Goal: Task Accomplishment & Management: Use online tool/utility

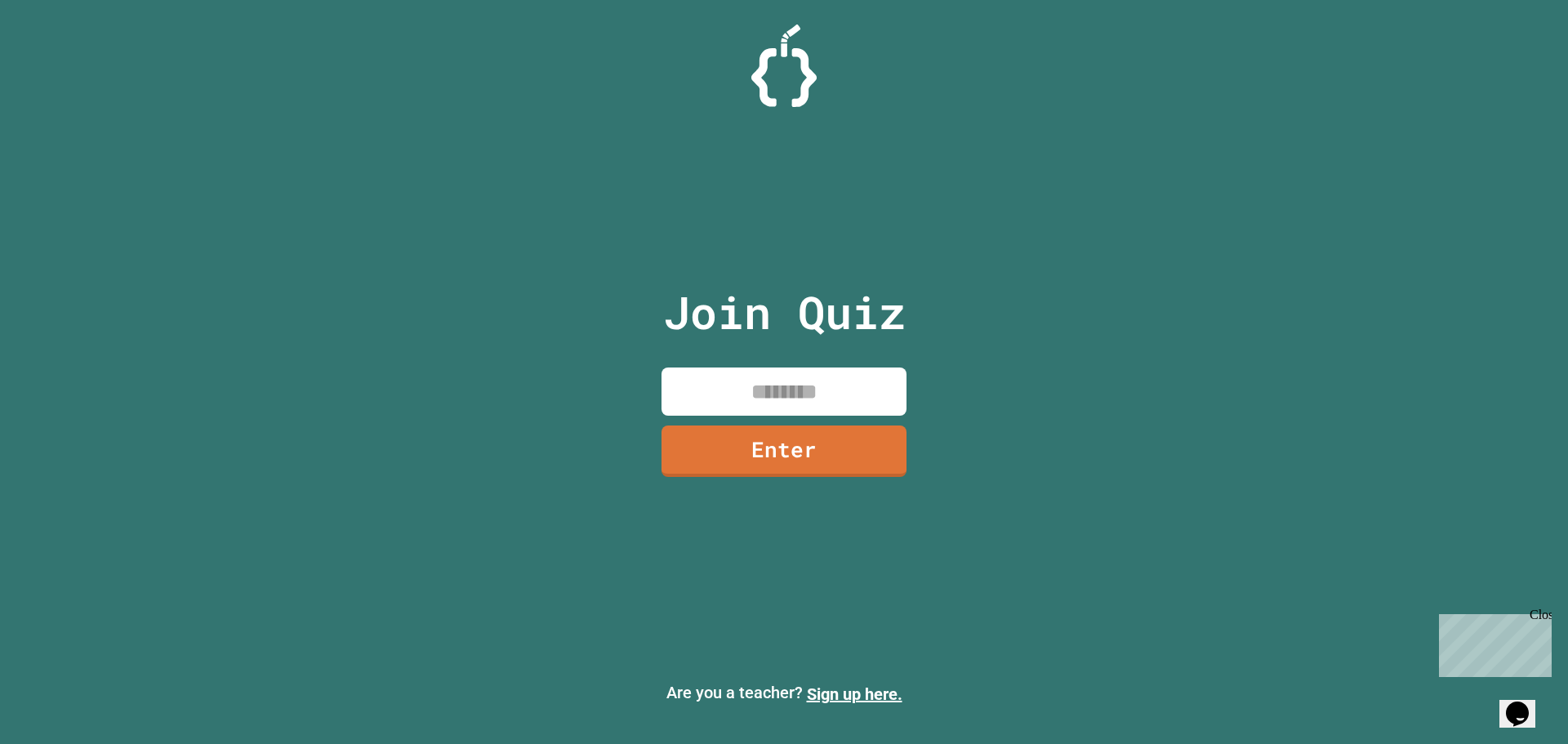
click at [856, 383] on input at bounding box center [784, 392] width 245 height 48
type input "********"
click at [801, 460] on link "Enter" at bounding box center [784, 450] width 249 height 52
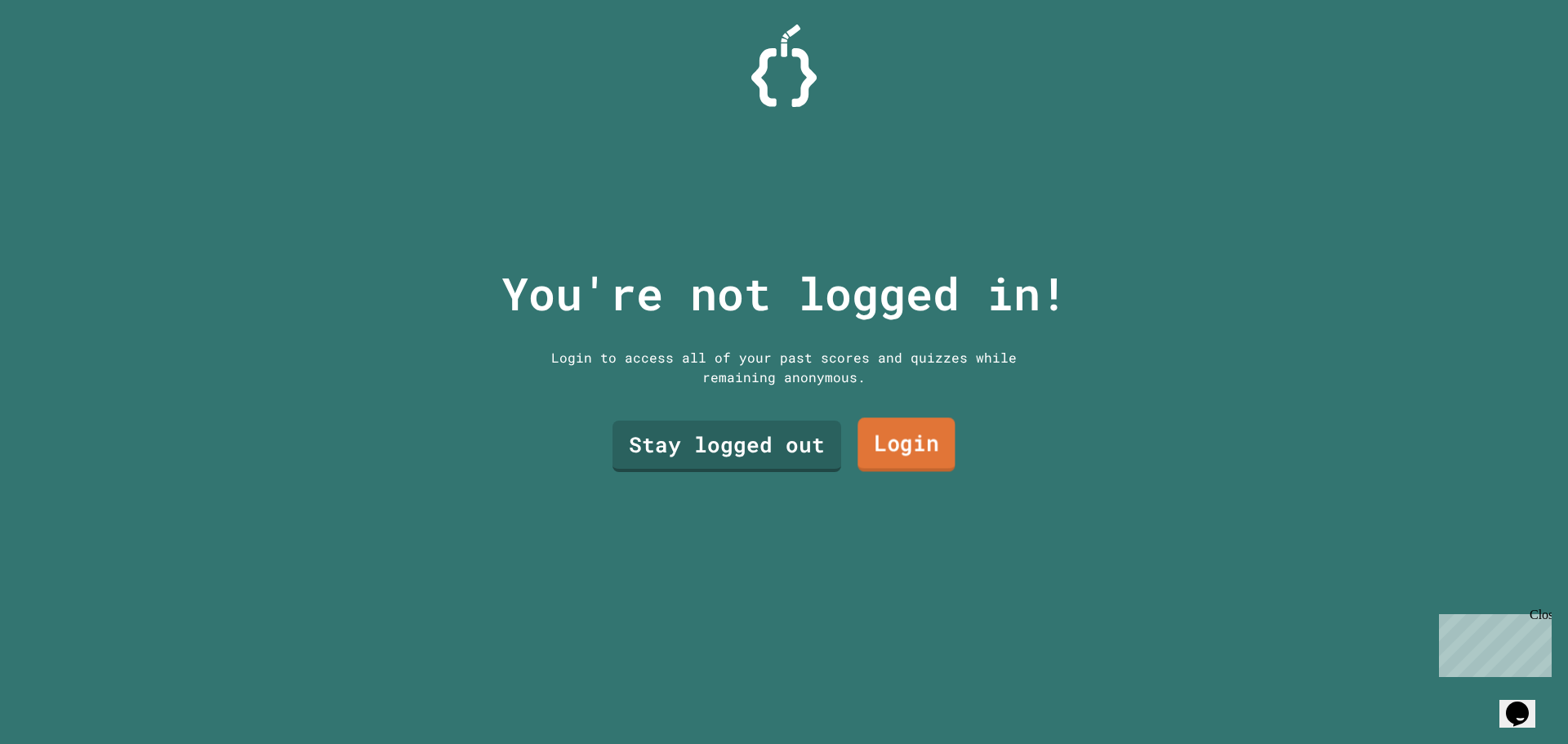
click at [898, 451] on link "Login" at bounding box center [906, 445] width 97 height 54
drag, startPoint x: 739, startPoint y: 412, endPoint x: 734, endPoint y: 432, distance: 20.6
click at [737, 413] on div "Stay logged out Login" at bounding box center [784, 446] width 360 height 68
click at [734, 432] on link "Stay logged out" at bounding box center [726, 444] width 218 height 54
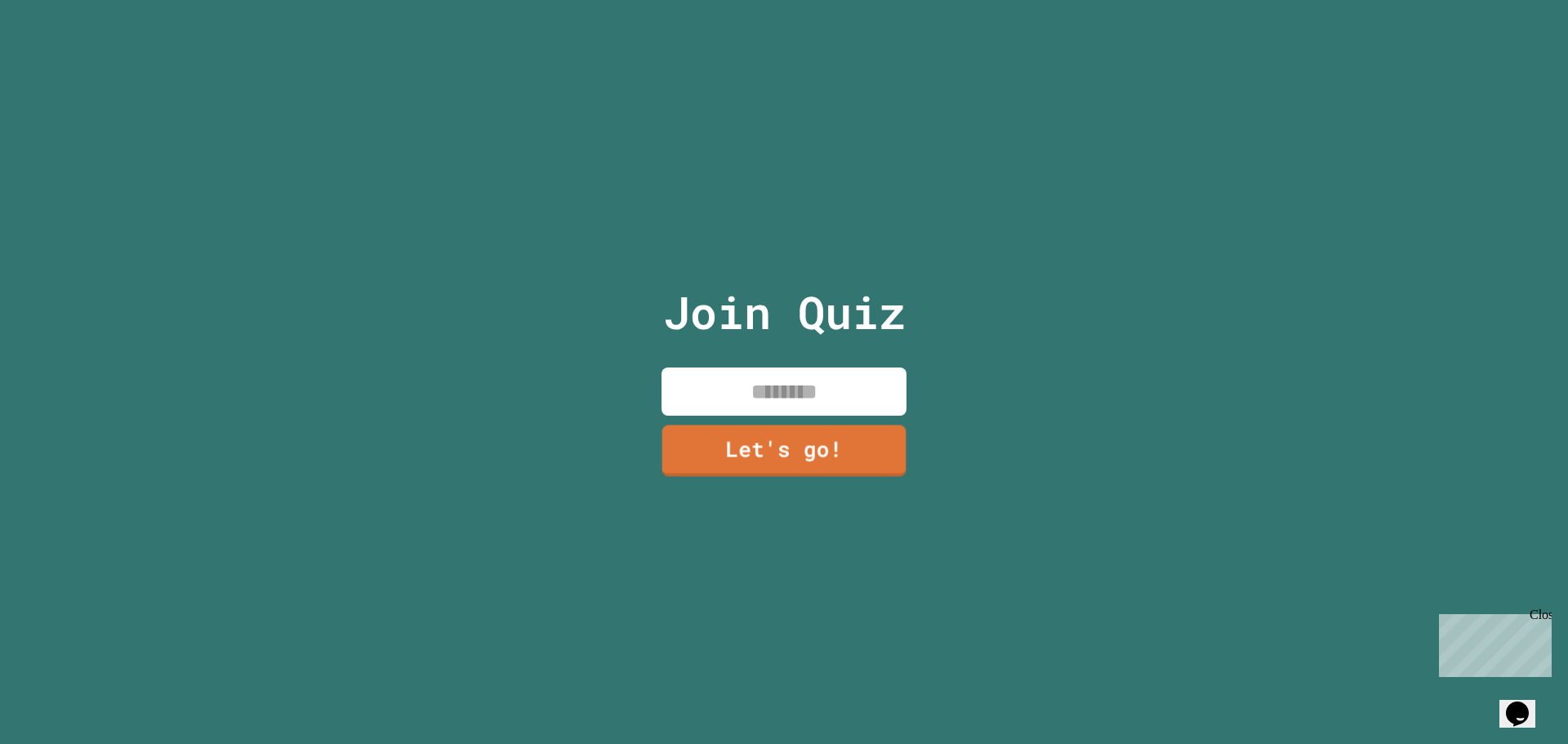
click at [773, 387] on input at bounding box center [784, 392] width 245 height 48
type input "*"
type input "*****"
click at [745, 444] on link "Let's go!" at bounding box center [784, 451] width 245 height 51
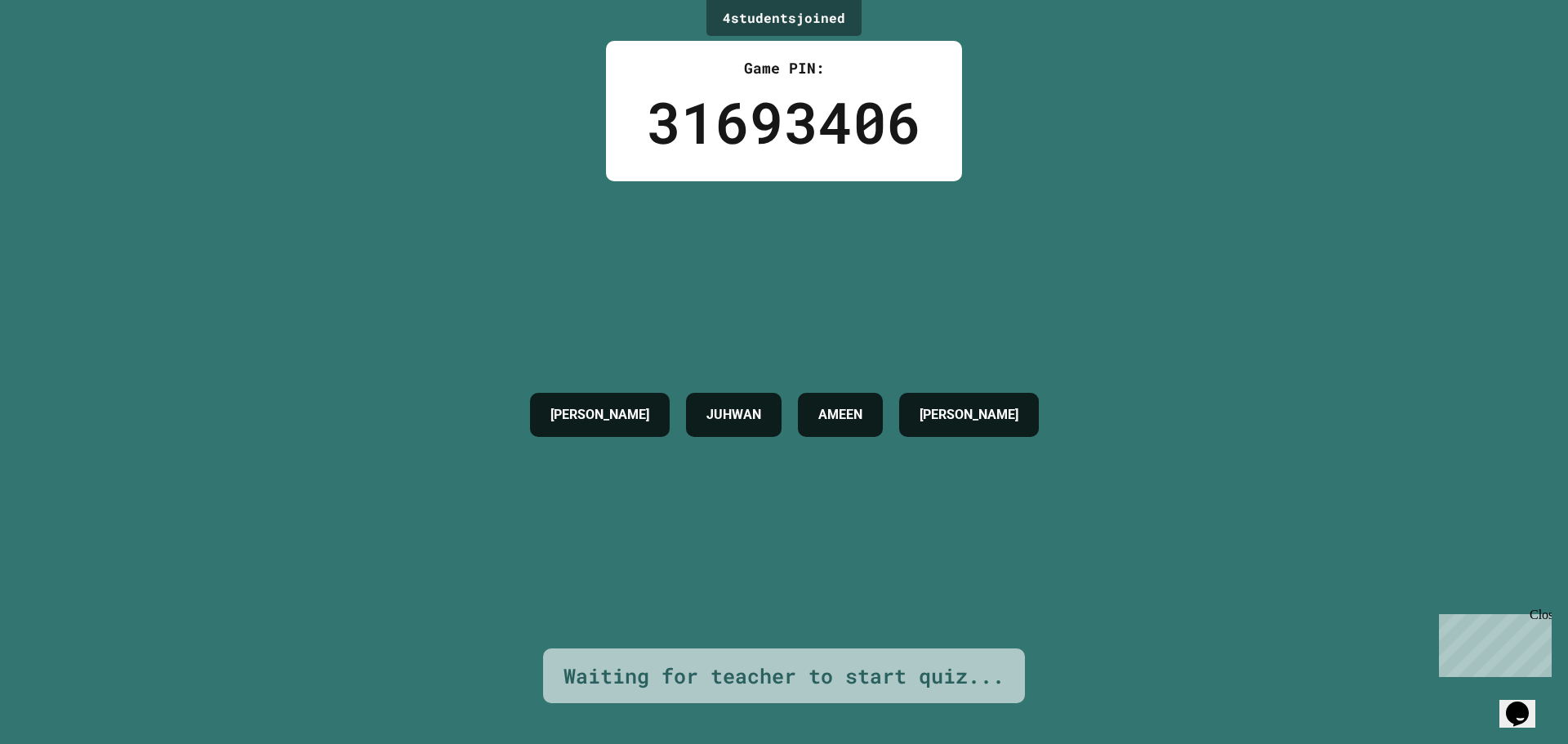
click at [1520, 701] on icon "Chat widget" at bounding box center [1518, 713] width 23 height 24
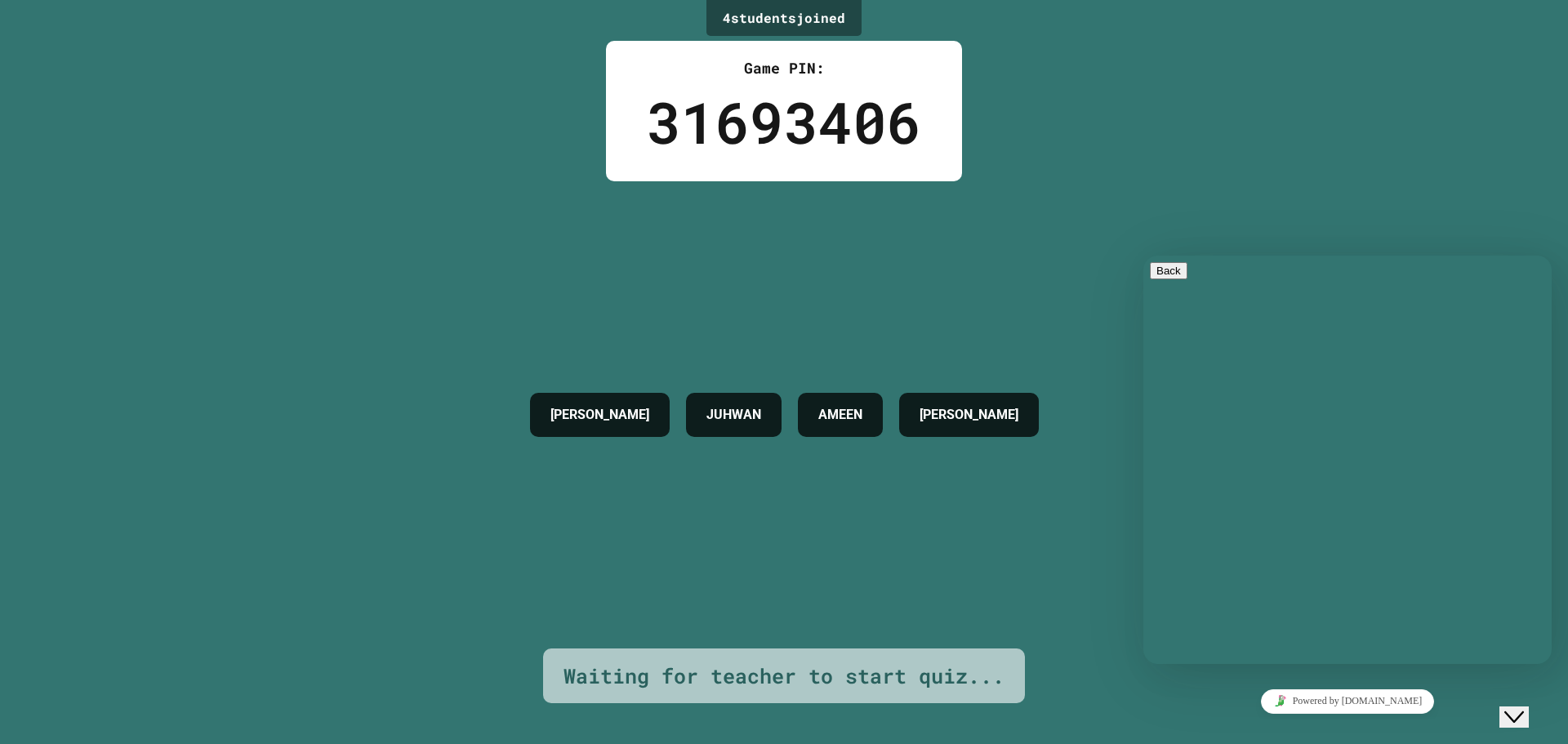
click at [1143, 255] on div "Rate this chat Upload File Insert emoji" at bounding box center [1143, 255] width 0 height 0
click at [1143, 255] on textarea at bounding box center [1143, 255] width 0 height 0
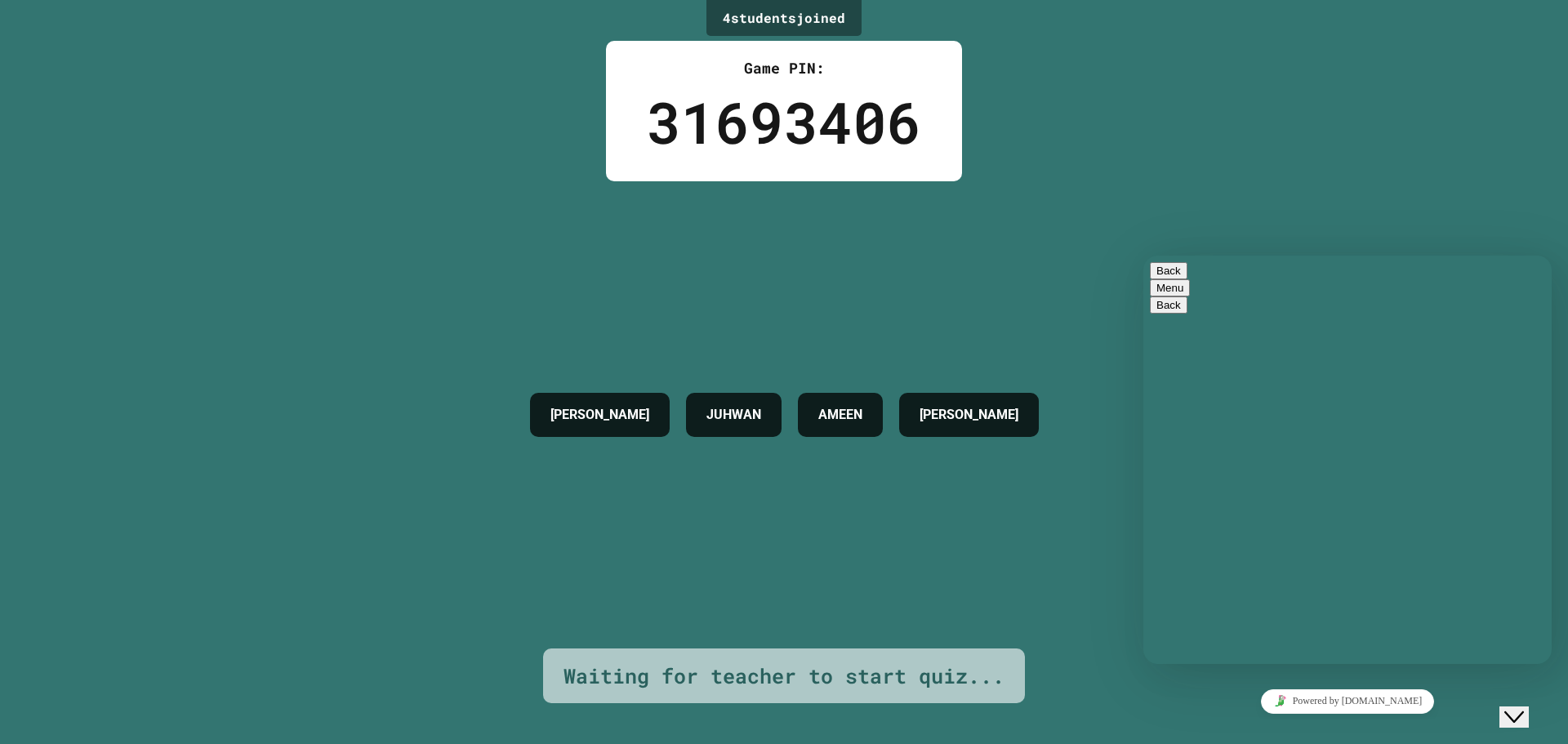
drag, startPoint x: 1304, startPoint y: 643, endPoint x: 1220, endPoint y: 629, distance: 85.2
click at [1143, 255] on div "Rate this chat Upload File Insert emoji" at bounding box center [1143, 255] width 0 height 0
click at [1143, 255] on textarea at bounding box center [1143, 255] width 0 height 0
type textarea "**"
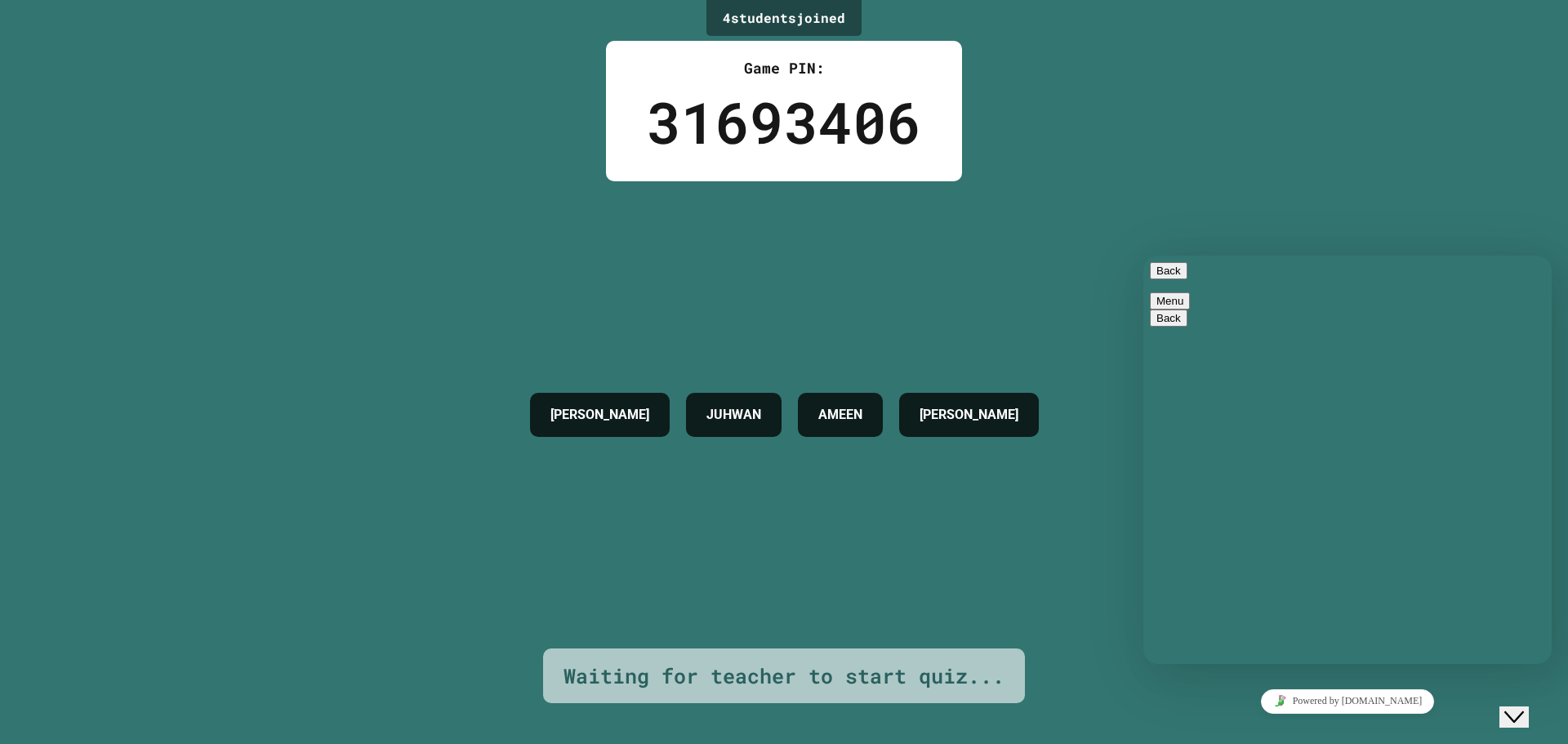
drag, startPoint x: 1406, startPoint y: 187, endPoint x: 1328, endPoint y: 233, distance: 90.6
click at [1405, 187] on div "4 student s joined Game PIN: 31693406 [PERSON_NAME] [PERSON_NAME] Waiting for t…" at bounding box center [784, 372] width 1568 height 744
click at [1163, 270] on button "Back" at bounding box center [1169, 271] width 38 height 17
click at [1251, 192] on div "4 student s joined Game PIN: 31693406 [PERSON_NAME] [PERSON_NAME] Waiting for t…" at bounding box center [784, 372] width 1568 height 744
click at [1526, 706] on button "Close Chat This icon closes the chat window." at bounding box center [1514, 717] width 29 height 21
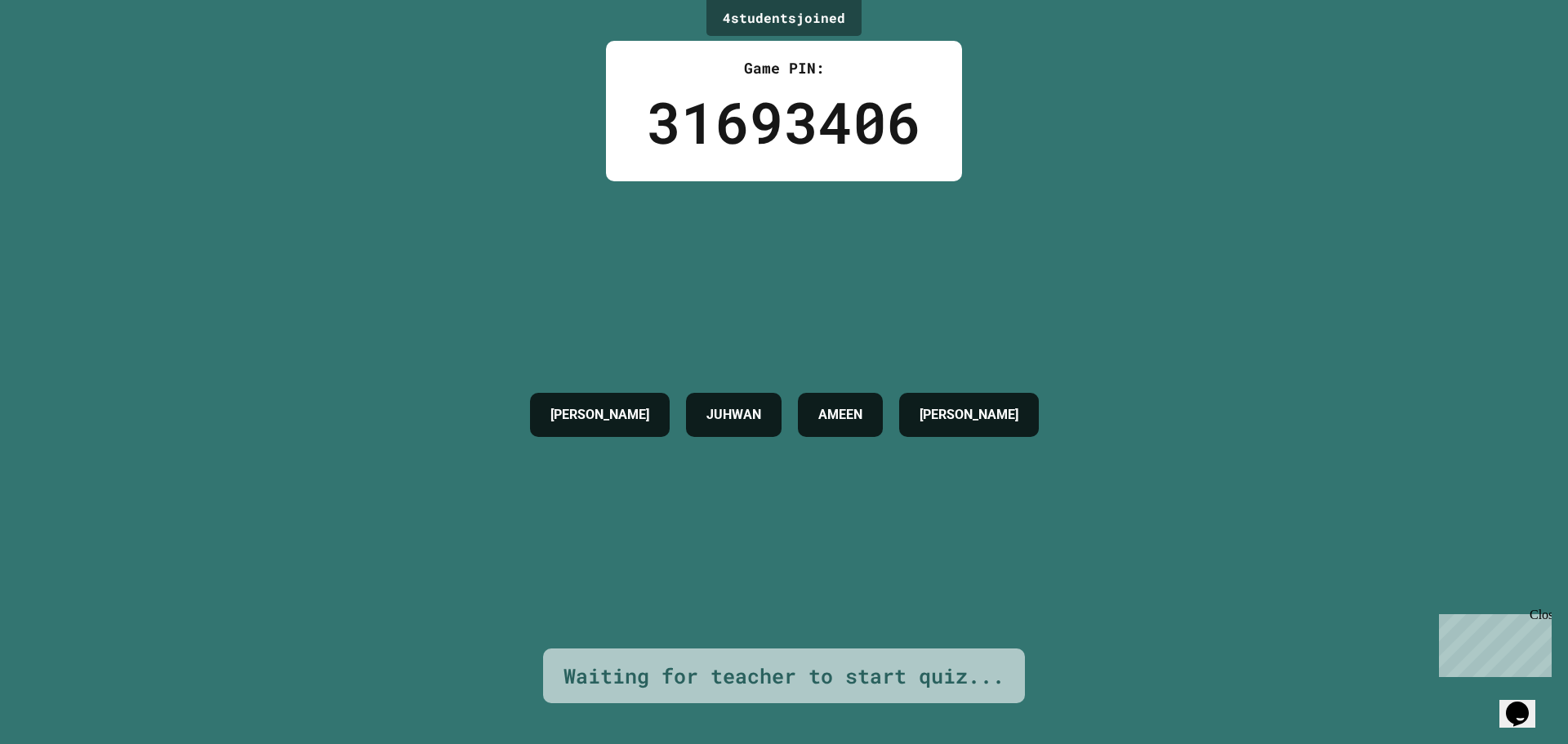
click at [1537, 613] on div "Close" at bounding box center [1540, 617] width 20 height 20
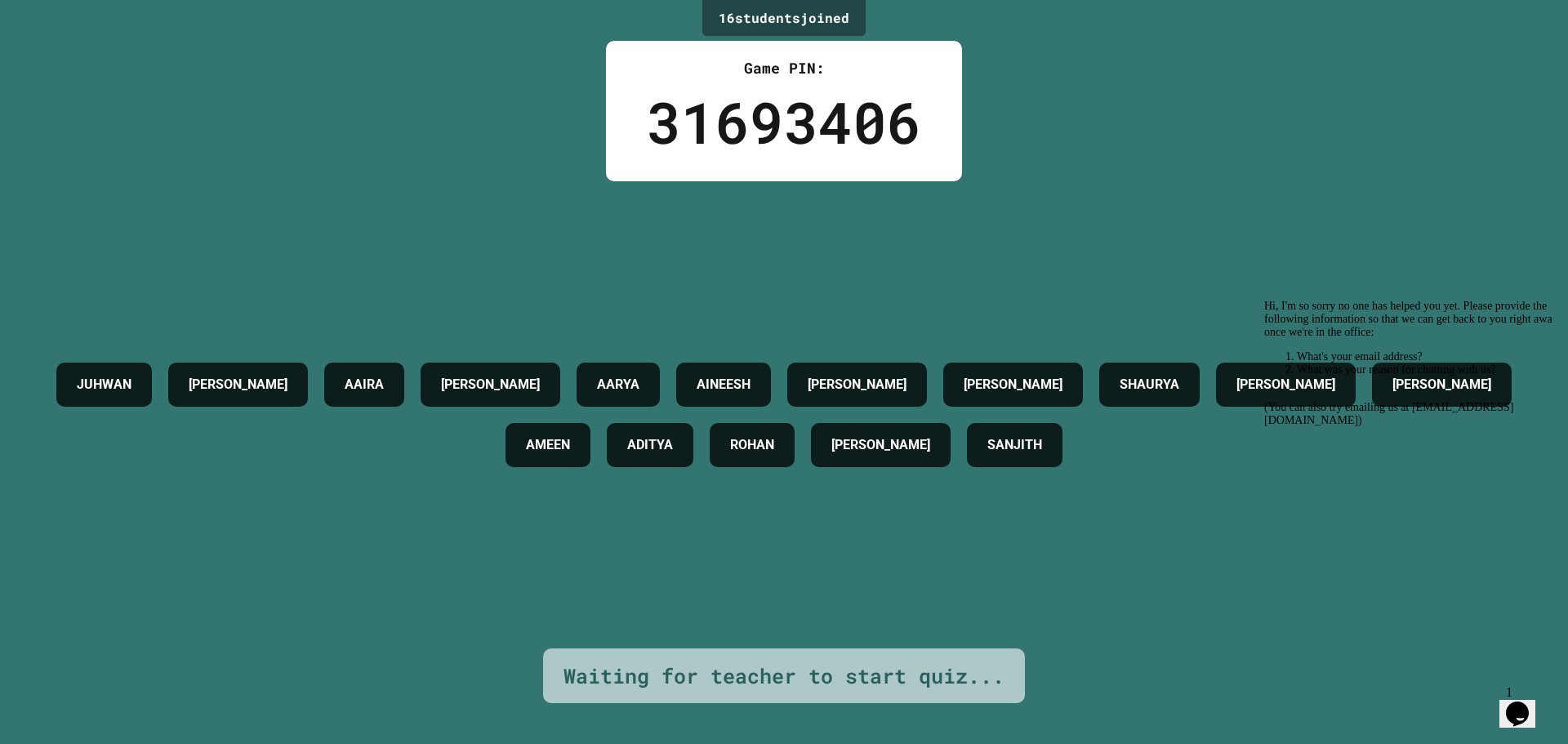
click at [1552, 700] on div "16 student s joined Game PIN: 31693406 [PERSON_NAME] AAIRA [PERSON_NAME] AINEES…" at bounding box center [784, 372] width 1568 height 744
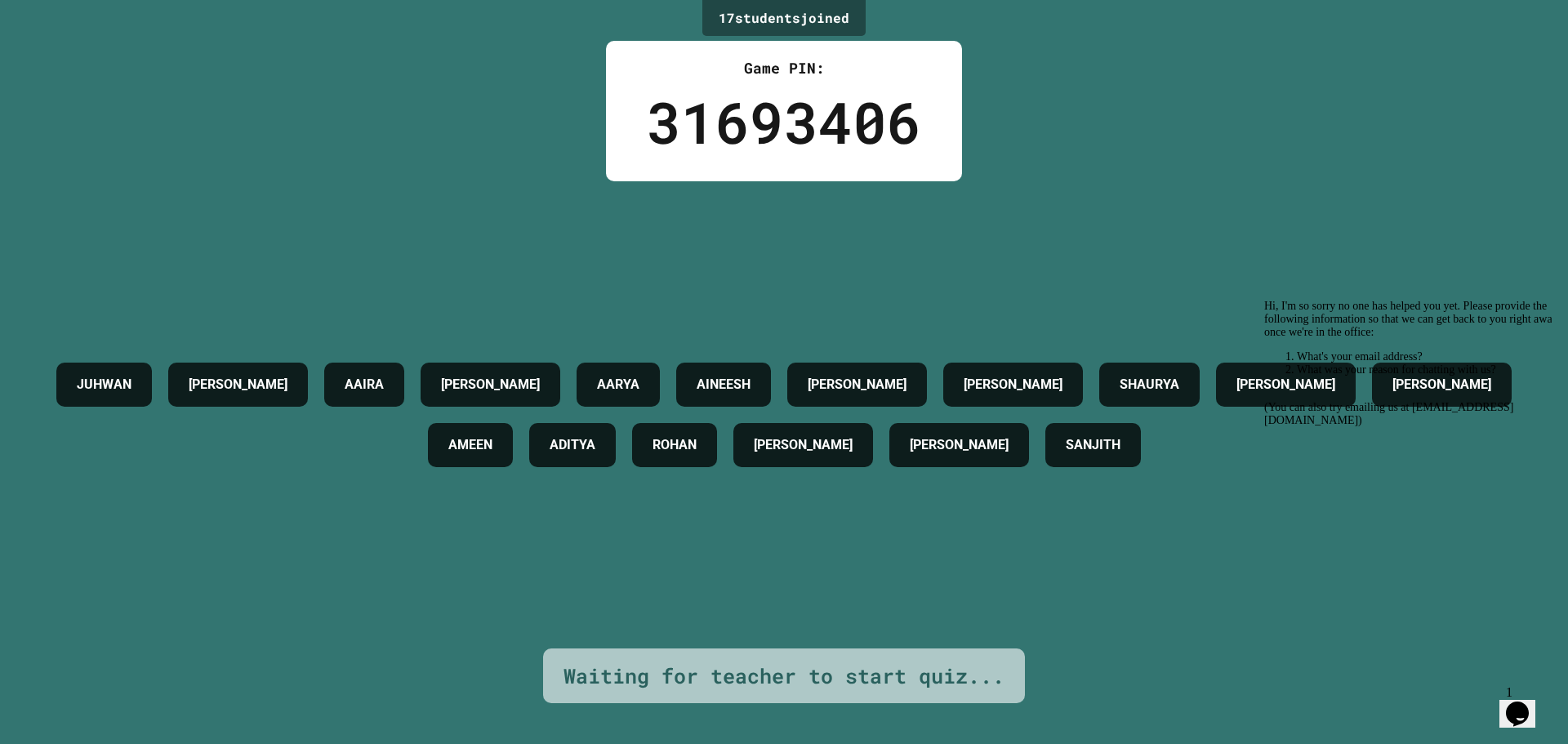
click at [1529, 701] on icon "Chat widget" at bounding box center [1518, 713] width 23 height 24
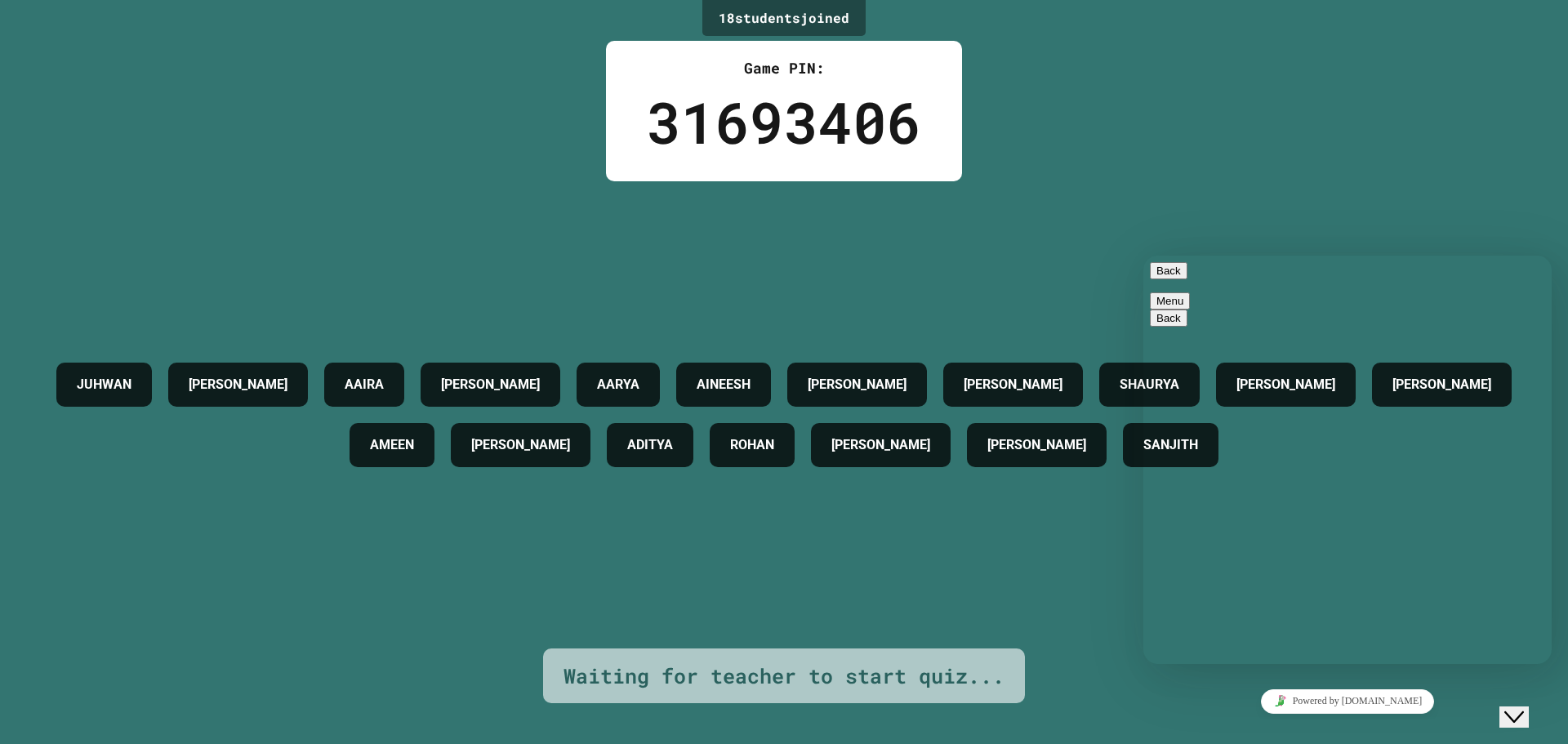
click at [1524, 706] on button "Close Chat This icon closes the chat window." at bounding box center [1514, 717] width 29 height 21
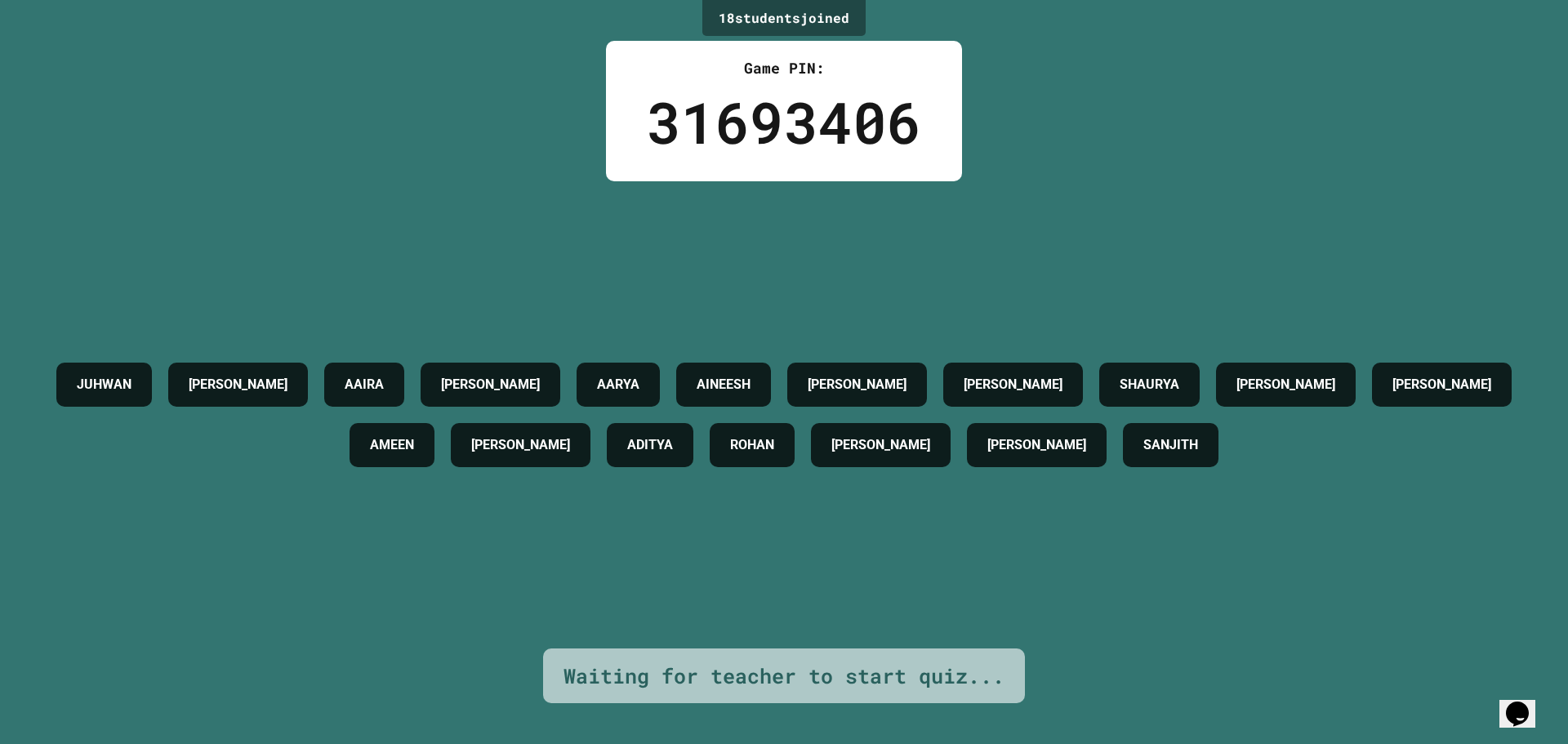
drag, startPoint x: 1547, startPoint y: 682, endPoint x: 1534, endPoint y: 723, distance: 43.0
click at [1538, 685] on div "Opens Chat This icon Opens the chat window." at bounding box center [1525, 685] width 40 height 0
click at [1496, 703] on div "18 student s joined Game PIN: 31693406 [PERSON_NAME] AAIRA [PERSON_NAME] AINEES…" at bounding box center [784, 372] width 1568 height 744
click at [1521, 701] on icon "Chat widget" at bounding box center [1518, 713] width 23 height 24
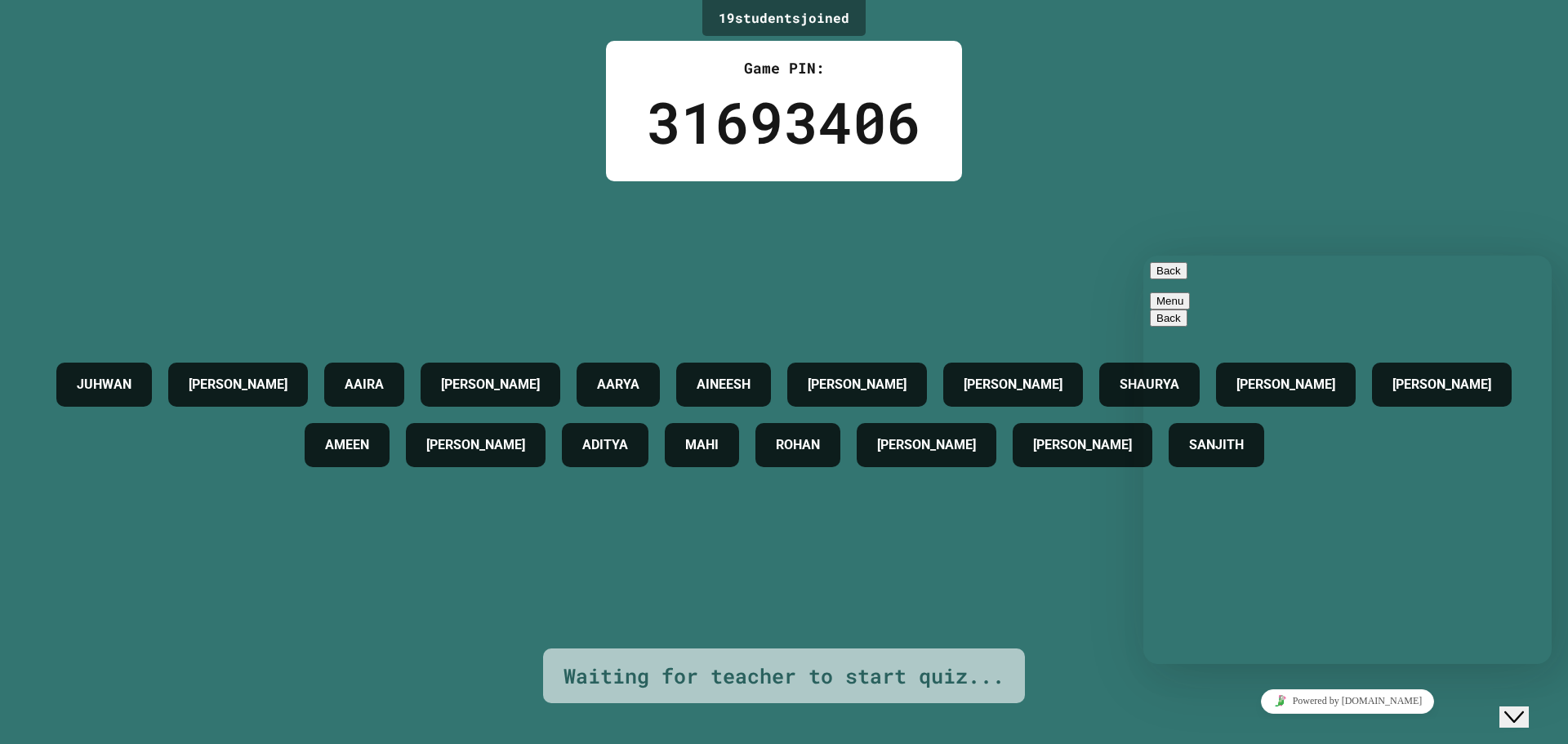
click at [1143, 255] on div "Rate this chat Upload File Insert emoji" at bounding box center [1143, 255] width 0 height 0
click at [1143, 255] on textarea at bounding box center [1143, 255] width 0 height 0
type textarea "*********"
click at [1367, 170] on div "19 student s joined Game PIN: 31693406 [PERSON_NAME] AAIRA [PERSON_NAME] AINEES…" at bounding box center [784, 372] width 1568 height 744
click at [1517, 706] on button "Close Chat This icon closes the chat window." at bounding box center [1514, 717] width 29 height 21
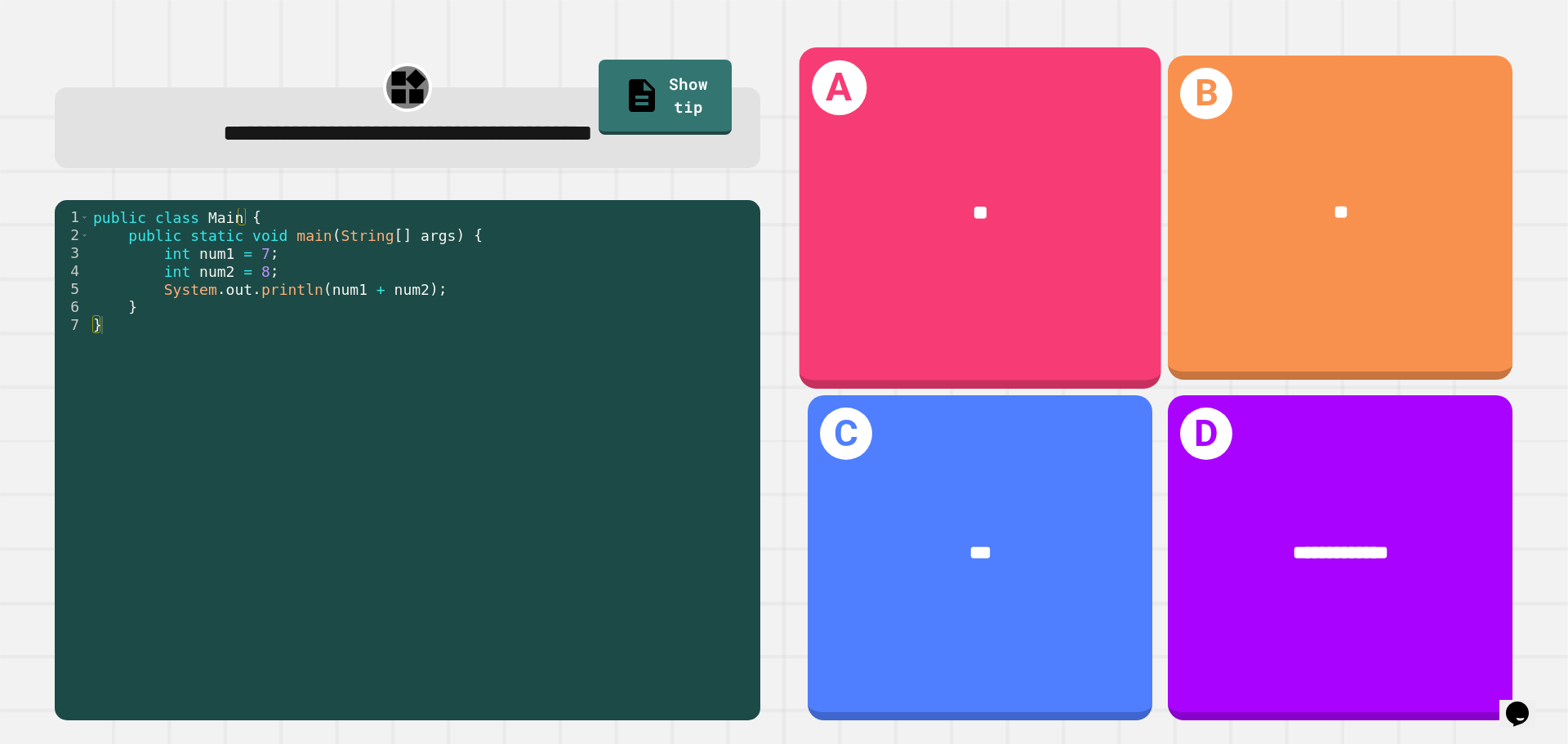
click at [947, 326] on div "A **" at bounding box center [981, 218] width 362 height 341
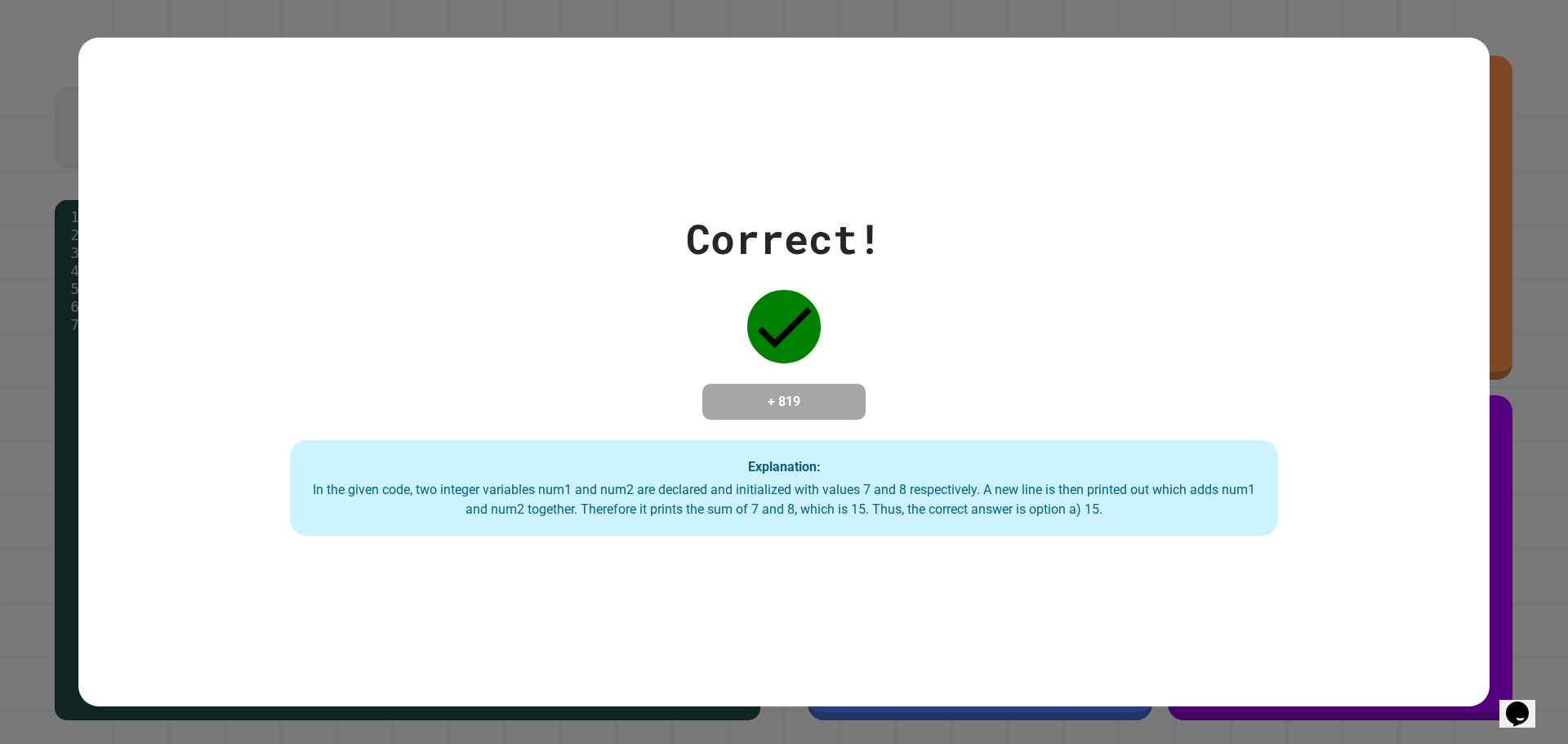
click at [1520, 380] on div "Correct! + 819 Explanation: In the given code, two integer variables num1 and n…" at bounding box center [784, 372] width 1568 height 744
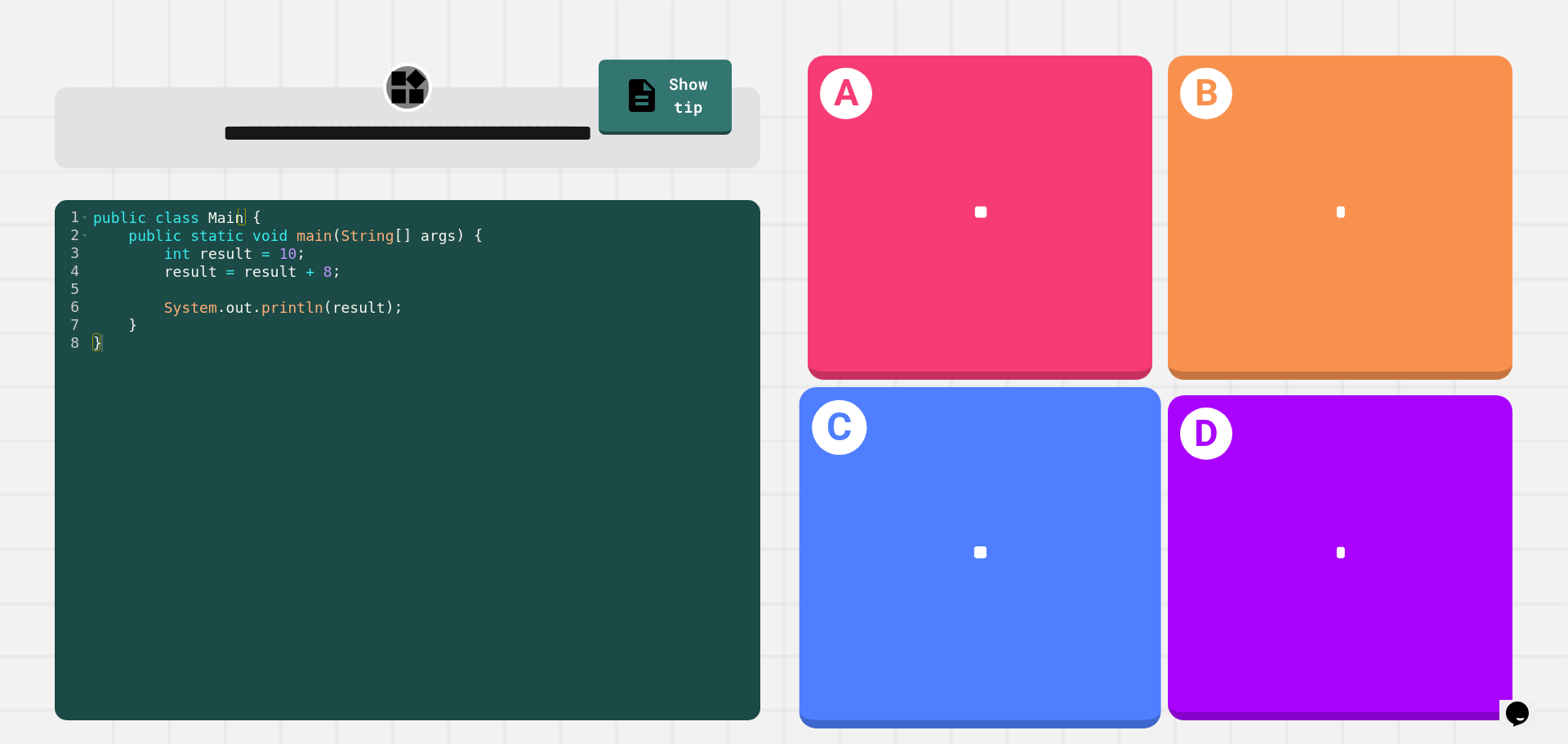
click at [1077, 644] on div "C **" at bounding box center [981, 557] width 362 height 341
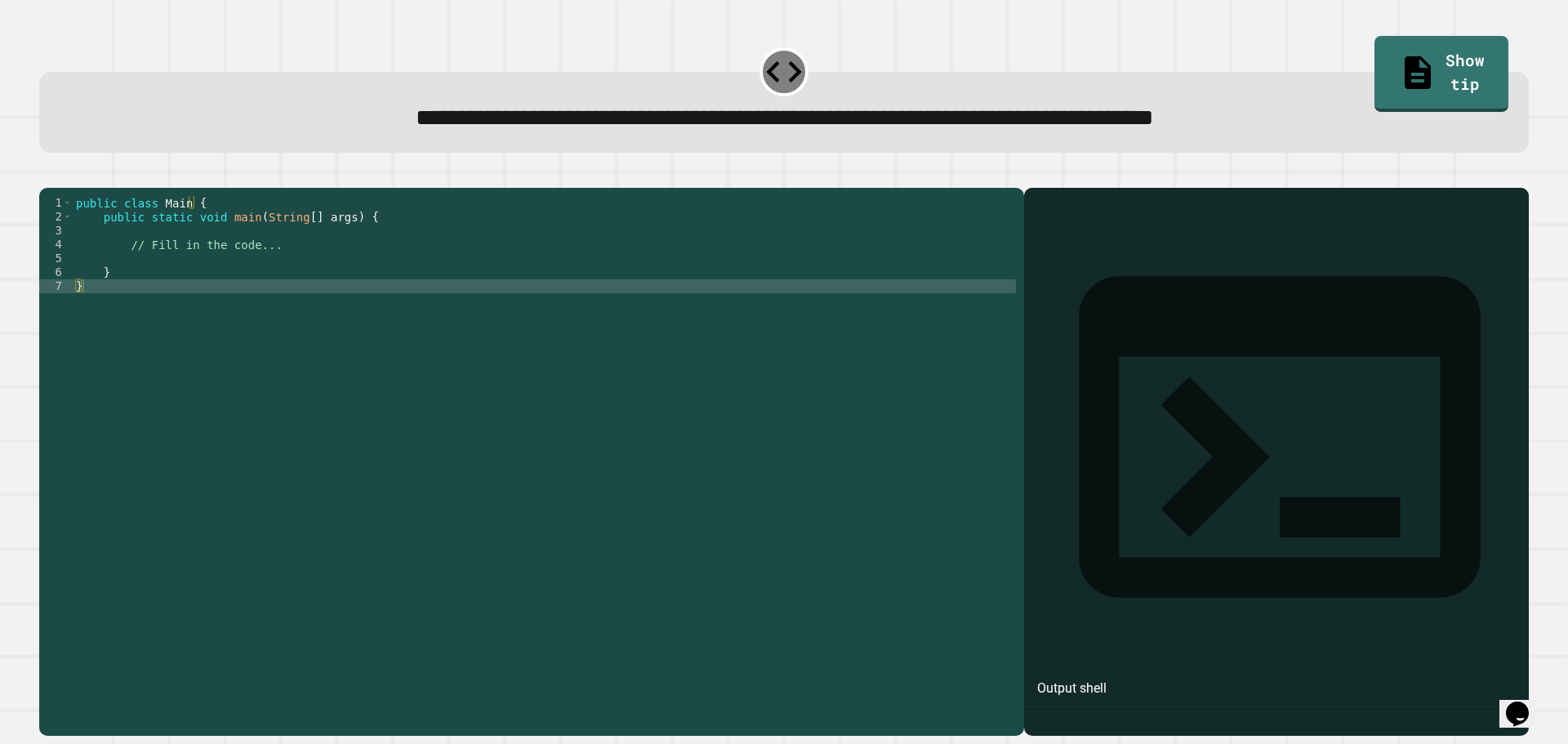
click at [706, 262] on div "public class Main { public static void main ( String [ ] args ) { // Fill in th…" at bounding box center [544, 446] width 943 height 500
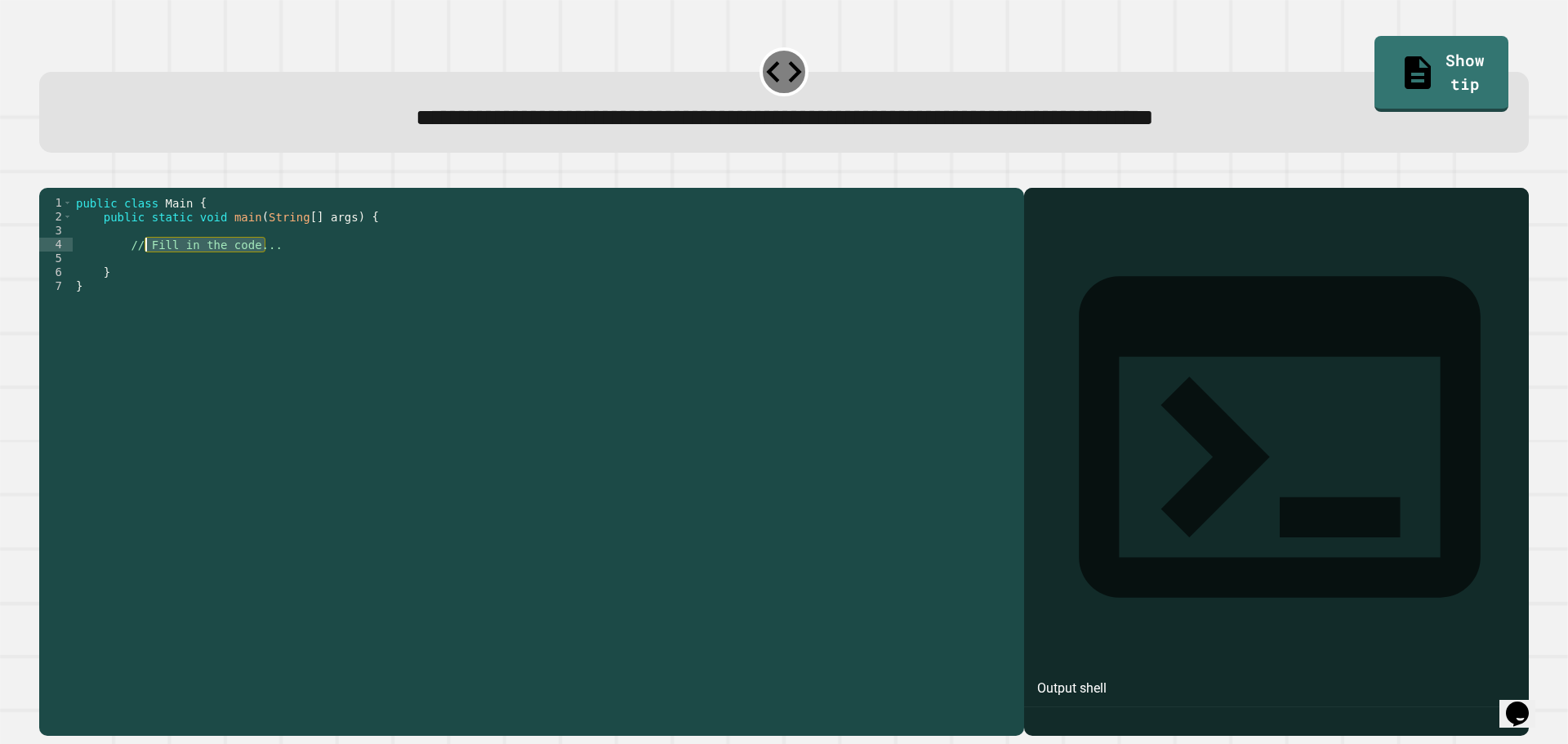
drag, startPoint x: 319, startPoint y: 264, endPoint x: 132, endPoint y: 265, distance: 187.0
click at [140, 270] on div "public class Main { public static void main ( String [ ] args ) { // Fill in th…" at bounding box center [544, 446] width 943 height 500
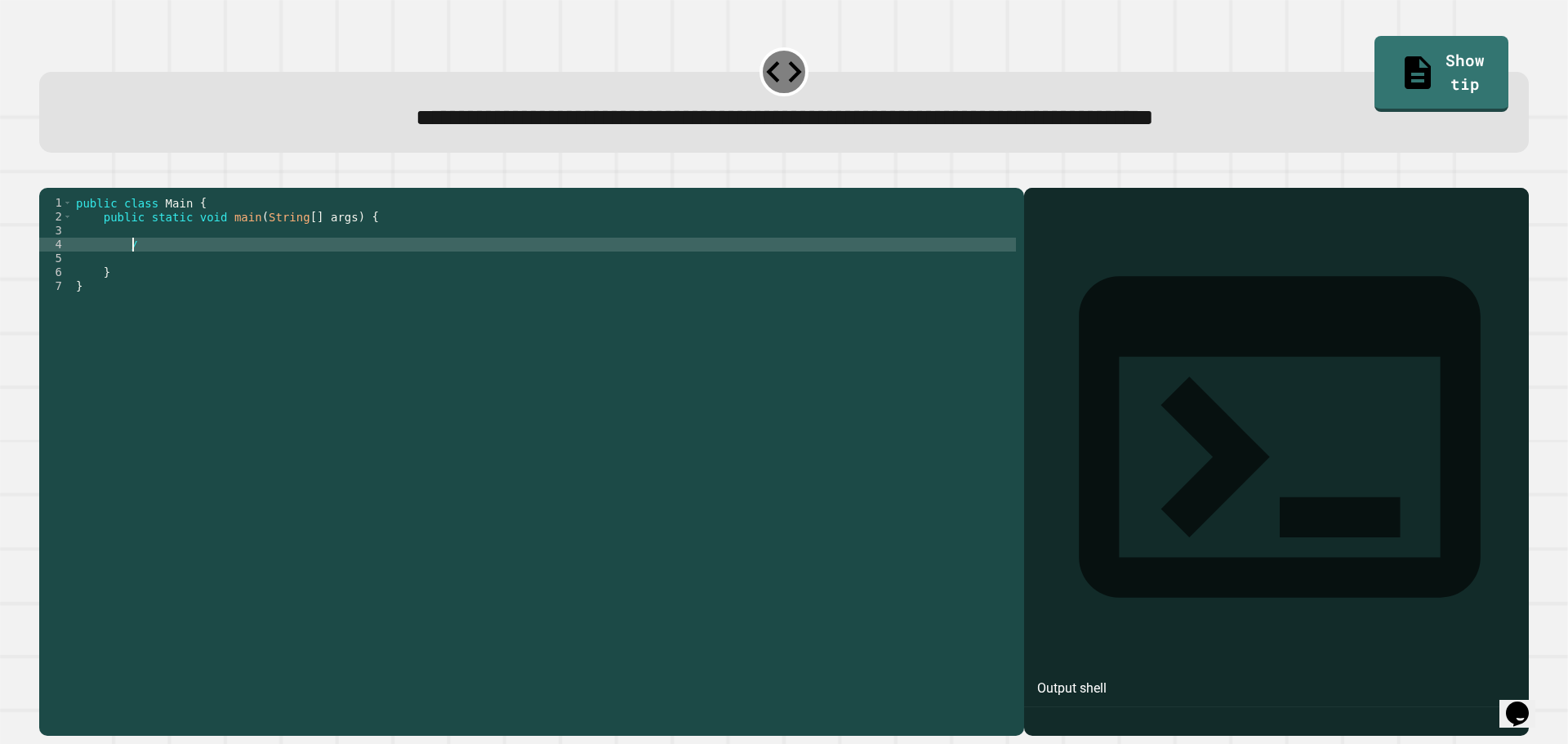
type textarea "*"
click at [47, 175] on icon "button" at bounding box center [47, 175] width 0 height 0
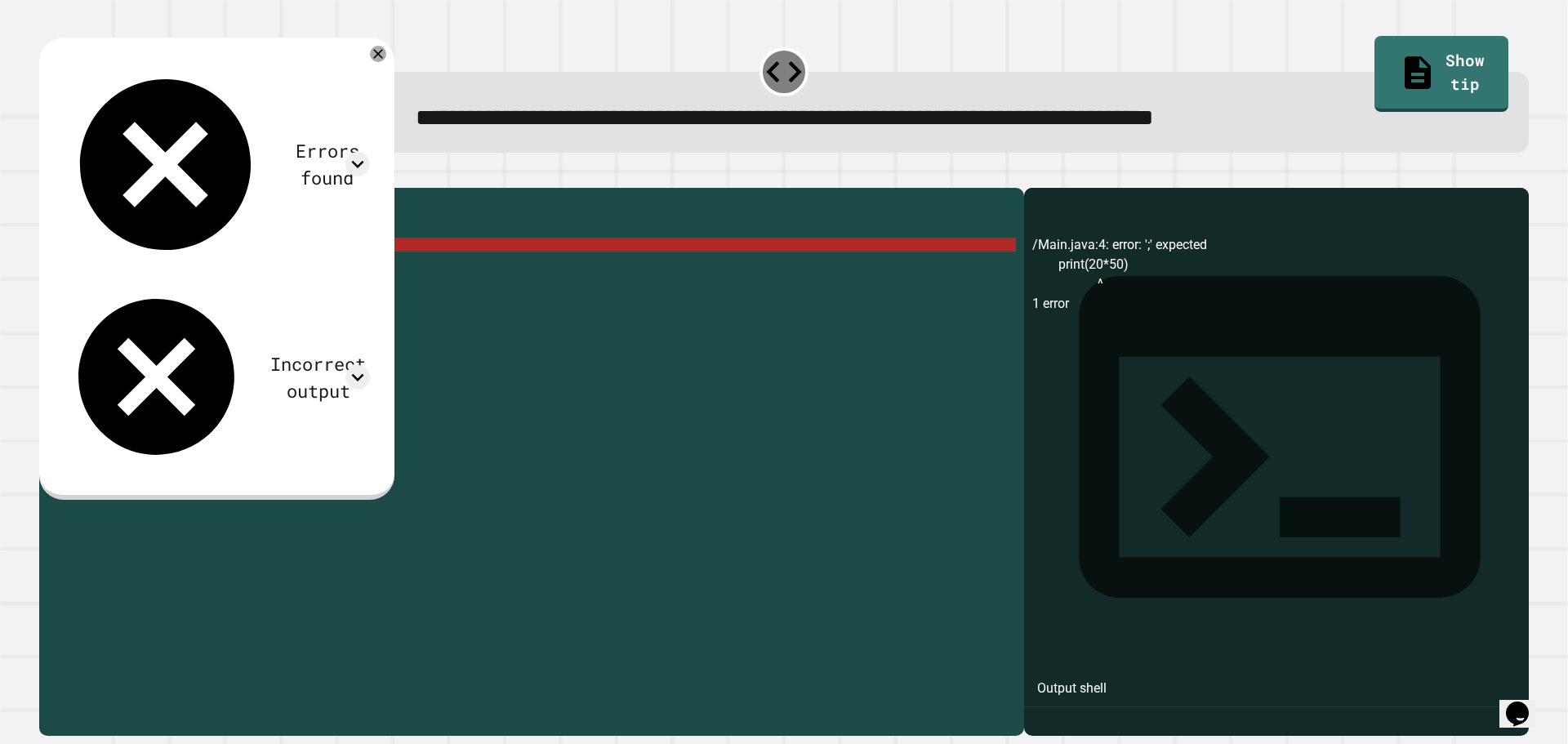
click at [162, 276] on div "public class Main { public static void main ( String [ ] args ) { print ( 20 * …" at bounding box center [544, 446] width 943 height 500
click at [193, 272] on div "public class Main { public static void main ( String [ ] args ) { print ( 20 * …" at bounding box center [544, 446] width 943 height 500
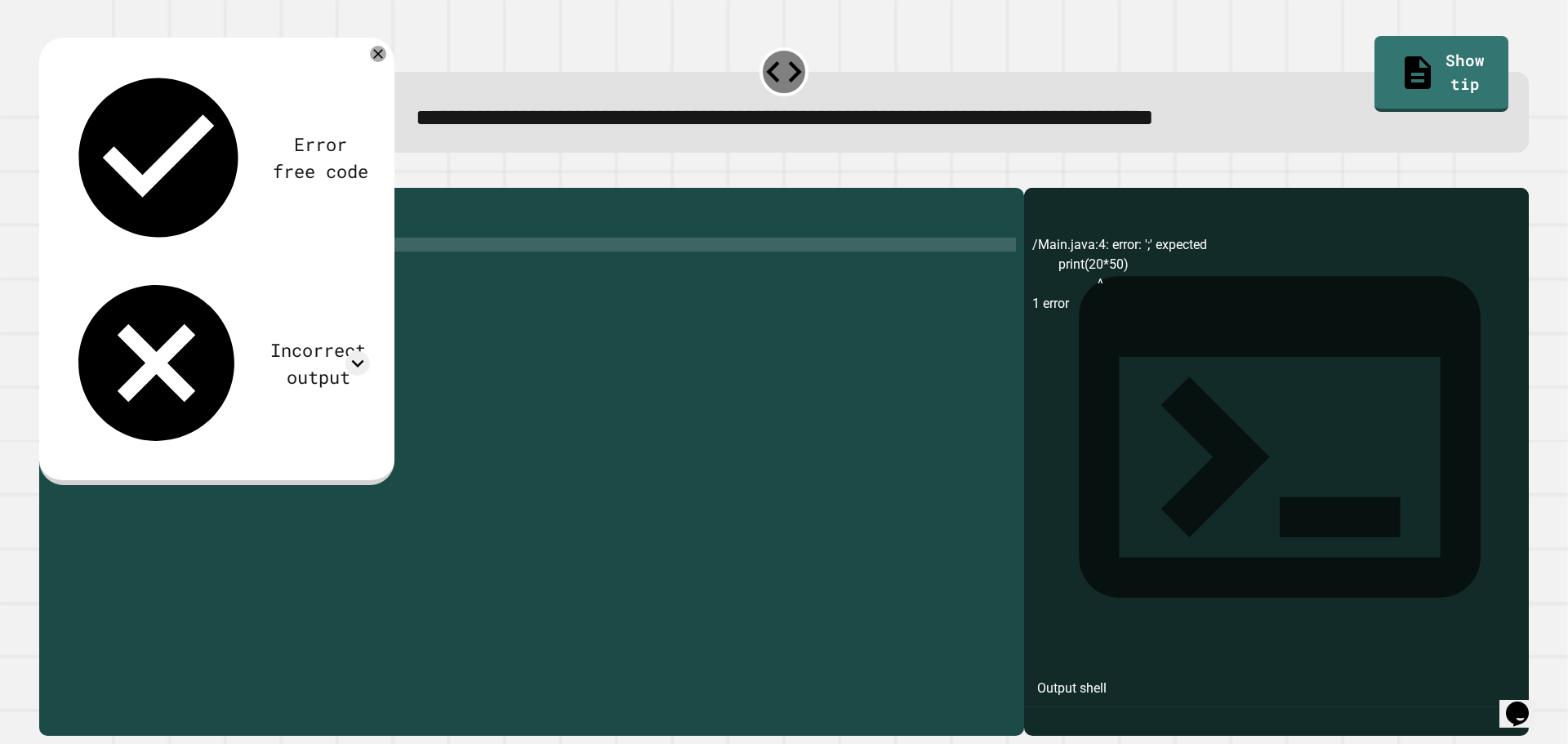
type textarea "*******"
click at [333, 265] on div "public class Main { public static void main ( String [ ] args ) { print ( ) } }" at bounding box center [544, 446] width 943 height 500
click at [326, 254] on div "public class Main { public static void main ( String [ ] args ) { print ( ) } }" at bounding box center [544, 446] width 943 height 500
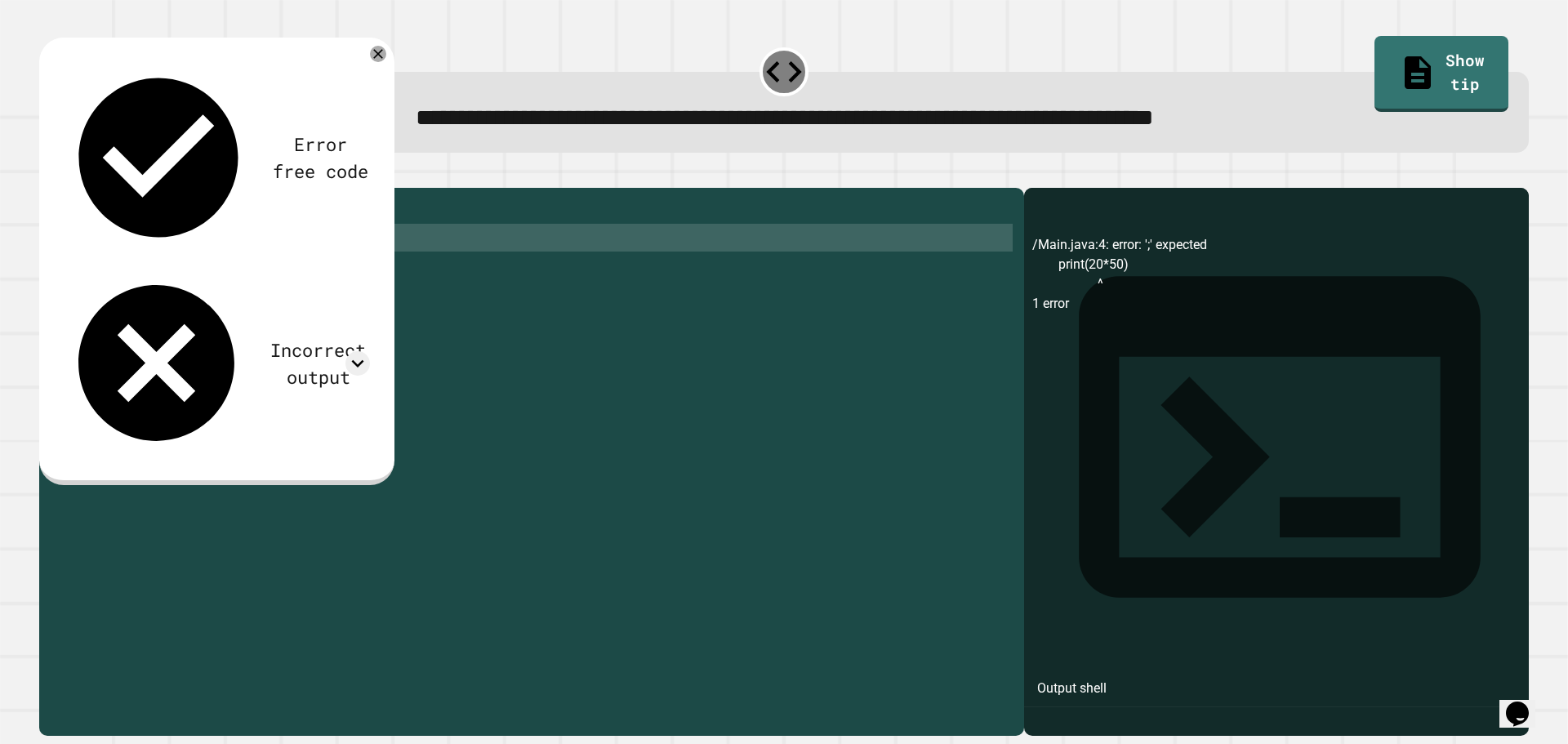
drag, startPoint x: 227, startPoint y: 289, endPoint x: 129, endPoint y: 260, distance: 102.2
click at [129, 260] on div "public class Main { public static void main ( String [ ] args ) { int = print (…" at bounding box center [544, 446] width 943 height 500
type textarea "*****"
click at [47, 175] on icon "button" at bounding box center [47, 175] width 0 height 0
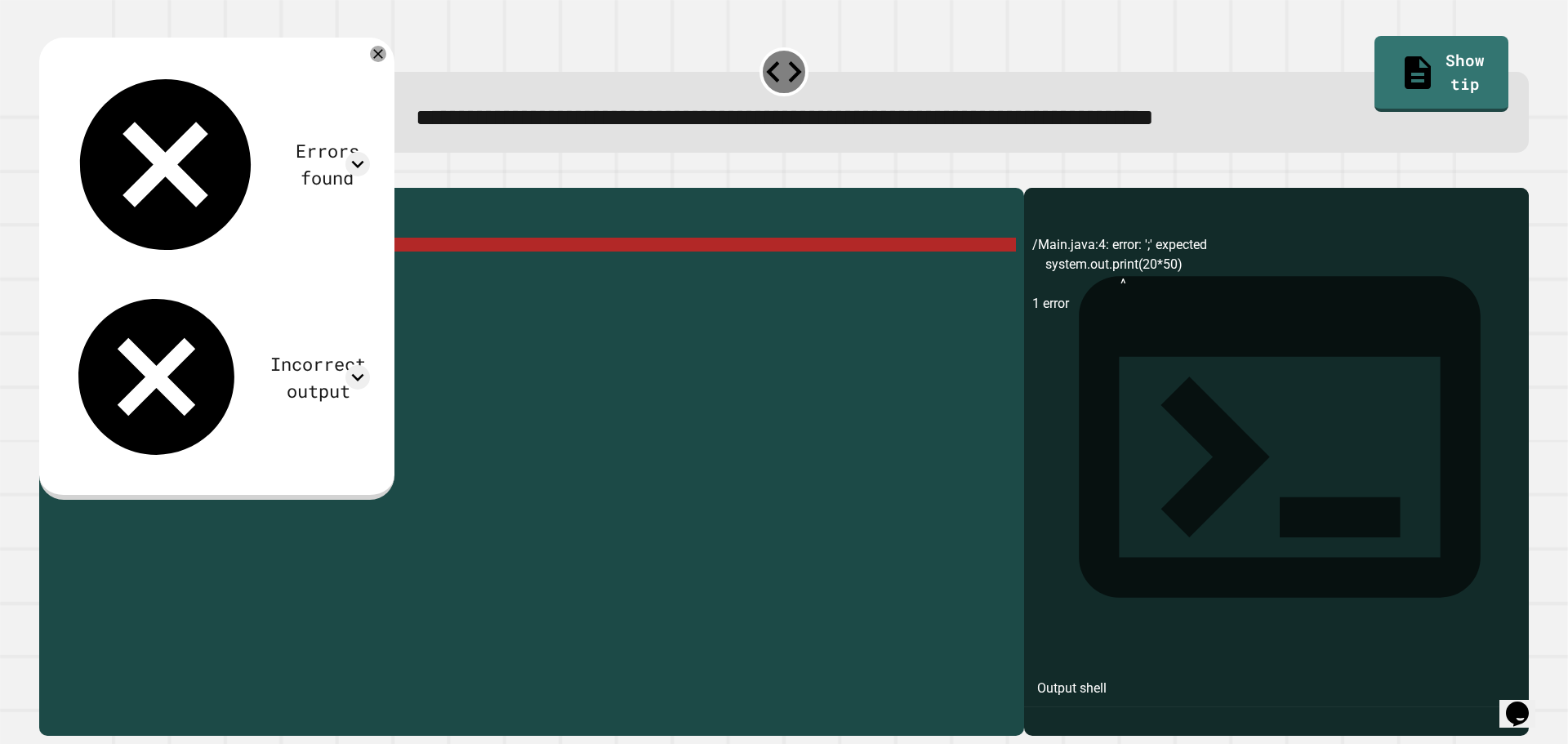
click at [1427, 87] on link "Show tip" at bounding box center [1441, 74] width 133 height 75
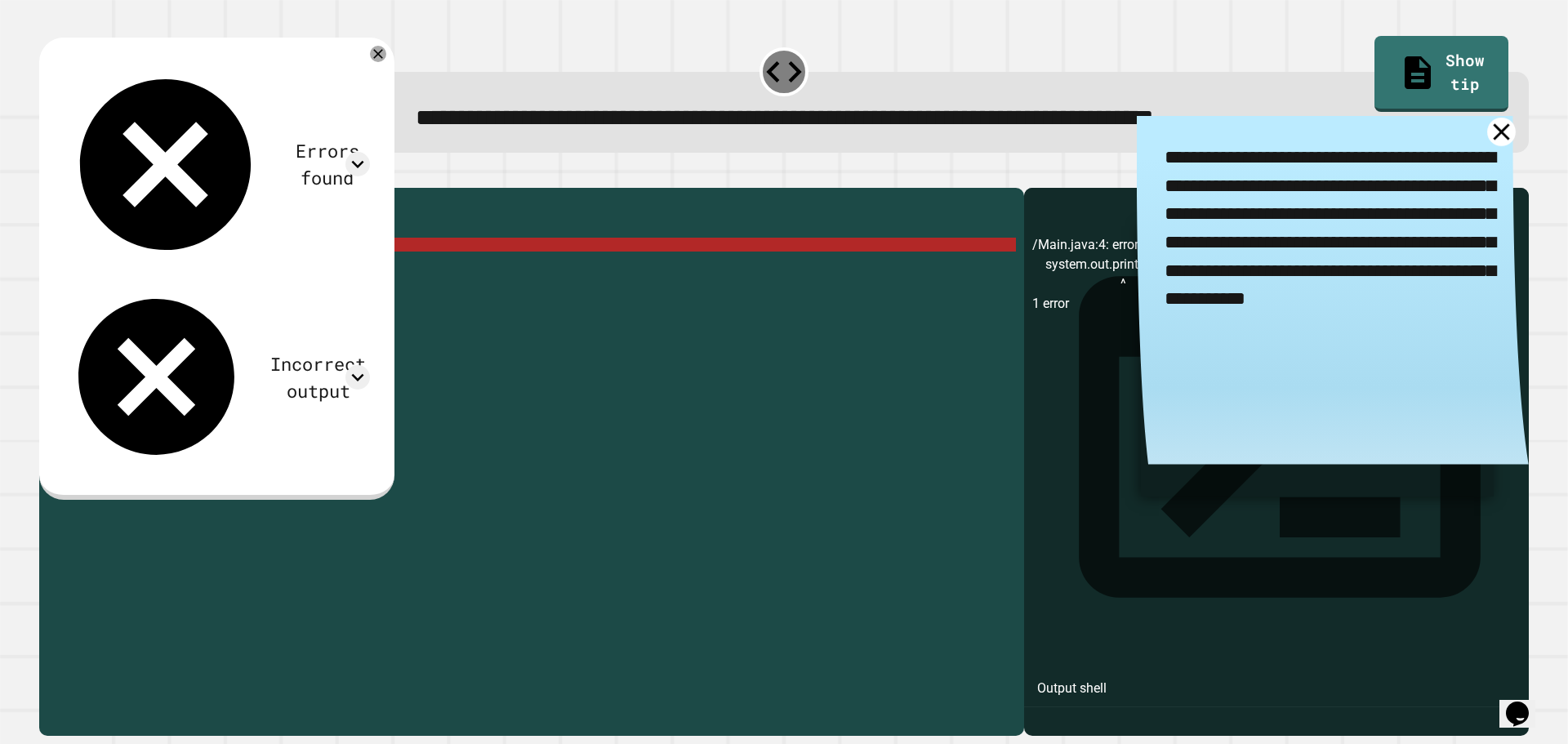
click at [1488, 134] on icon at bounding box center [1502, 133] width 29 height 29
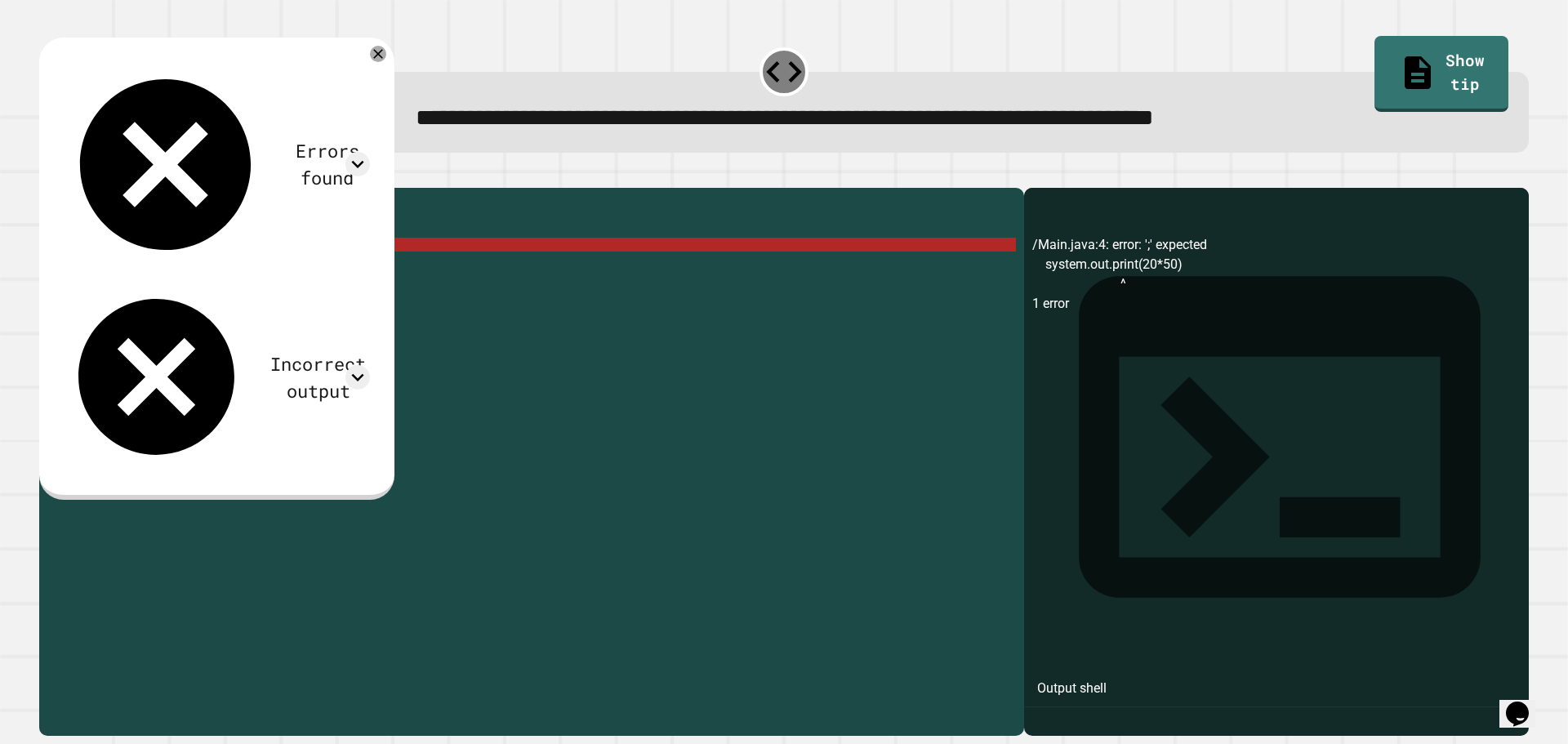
click at [204, 265] on div "public class Main { public static void main ( String [ ] args ) { system . out …" at bounding box center [544, 446] width 943 height 500
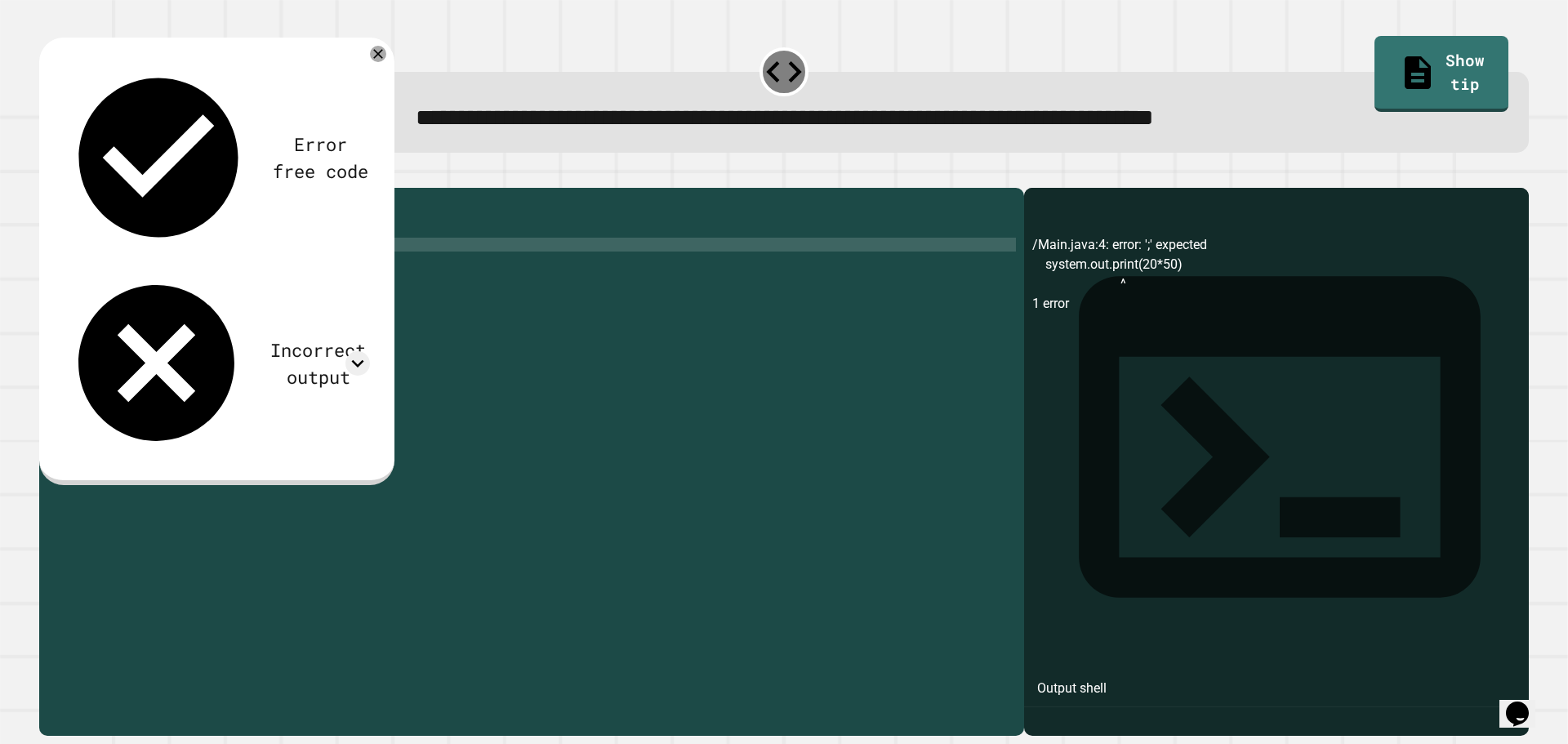
scroll to position [0, 7]
click at [47, 175] on icon "button" at bounding box center [47, 175] width 0 height 0
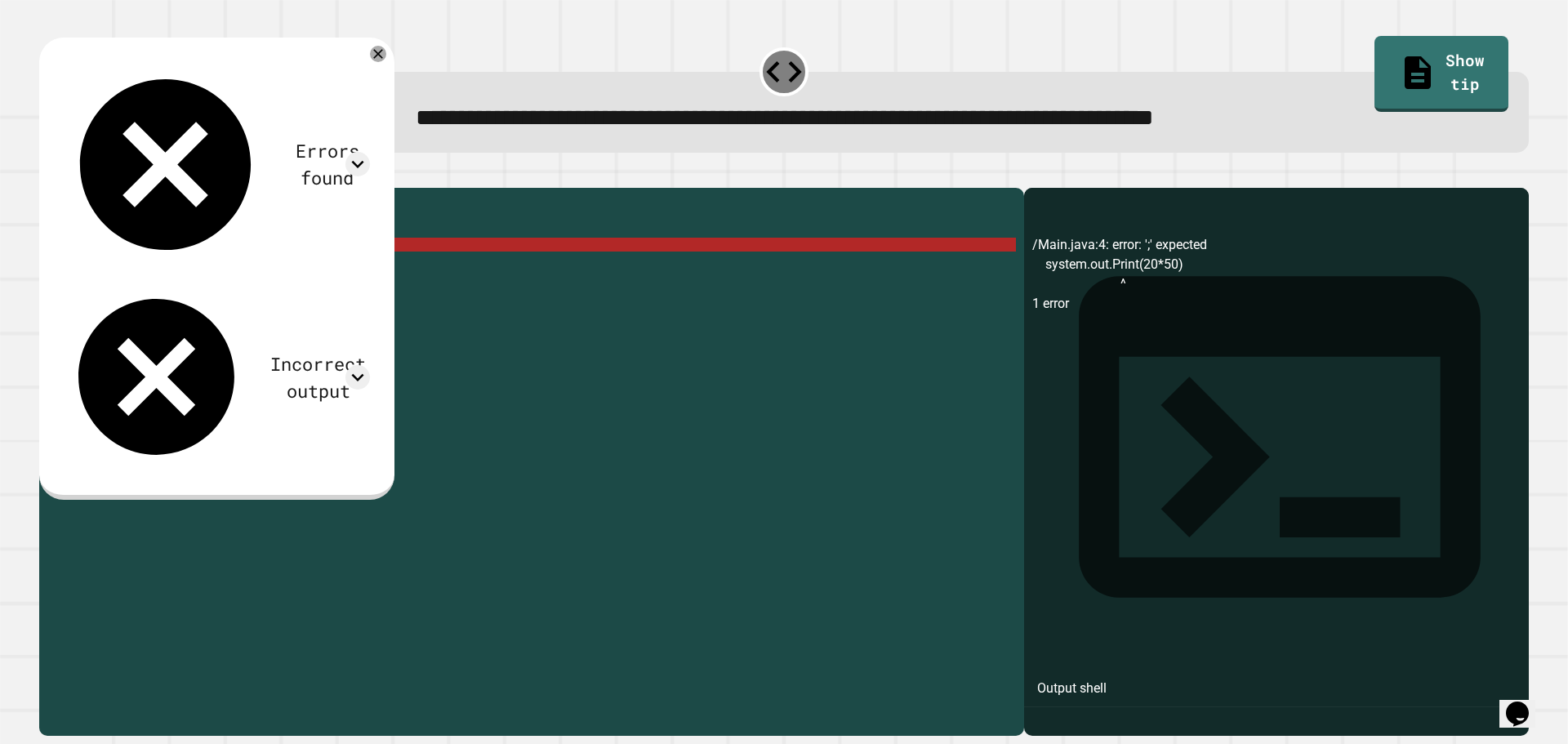
drag, startPoint x: 171, startPoint y: 269, endPoint x: 277, endPoint y: 296, distance: 109.4
click at [171, 269] on div "public class Main { public static void main ( String [ ] args ) { system . out …" at bounding box center [544, 446] width 943 height 500
type textarea "**********"
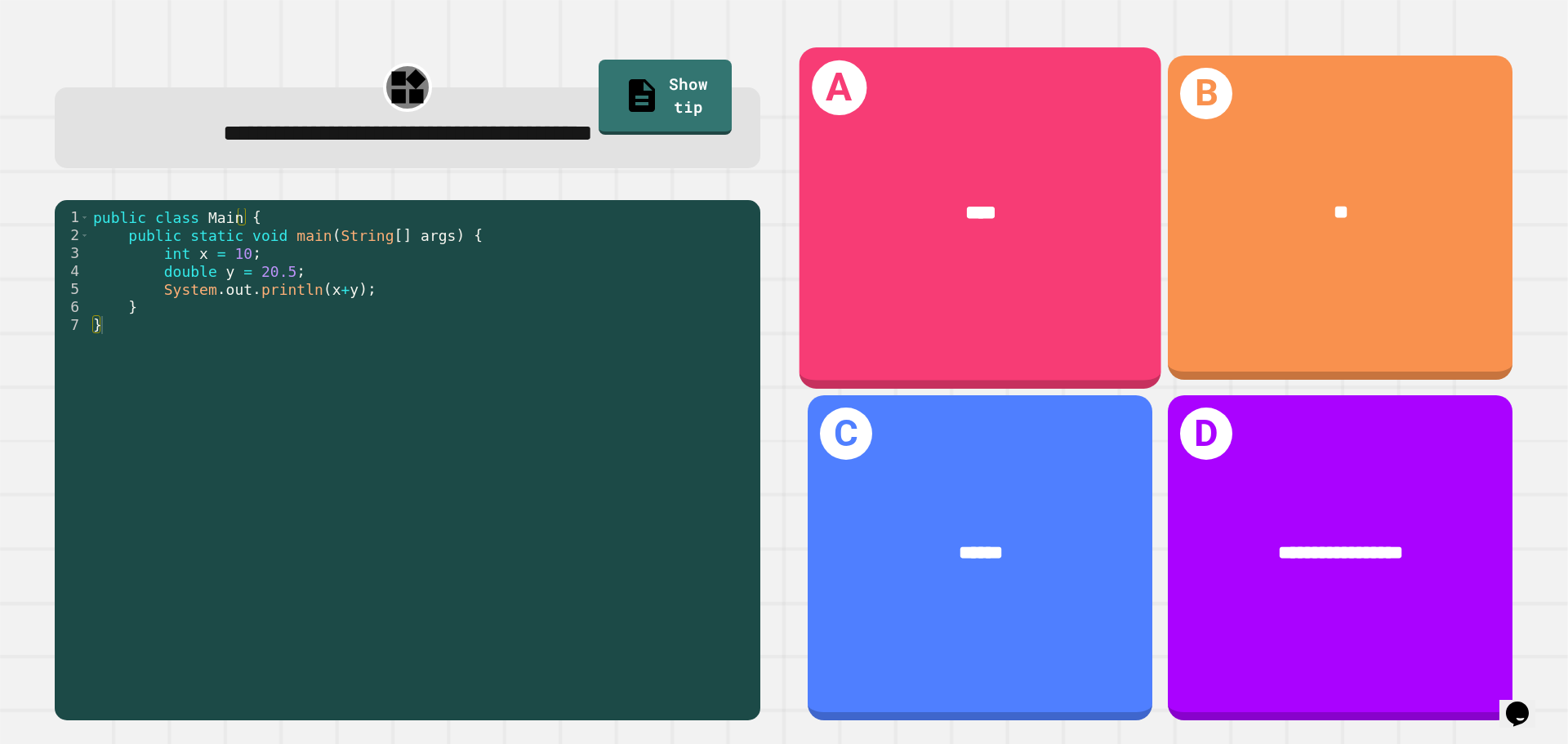
click at [1081, 253] on div "****" at bounding box center [981, 213] width 362 height 109
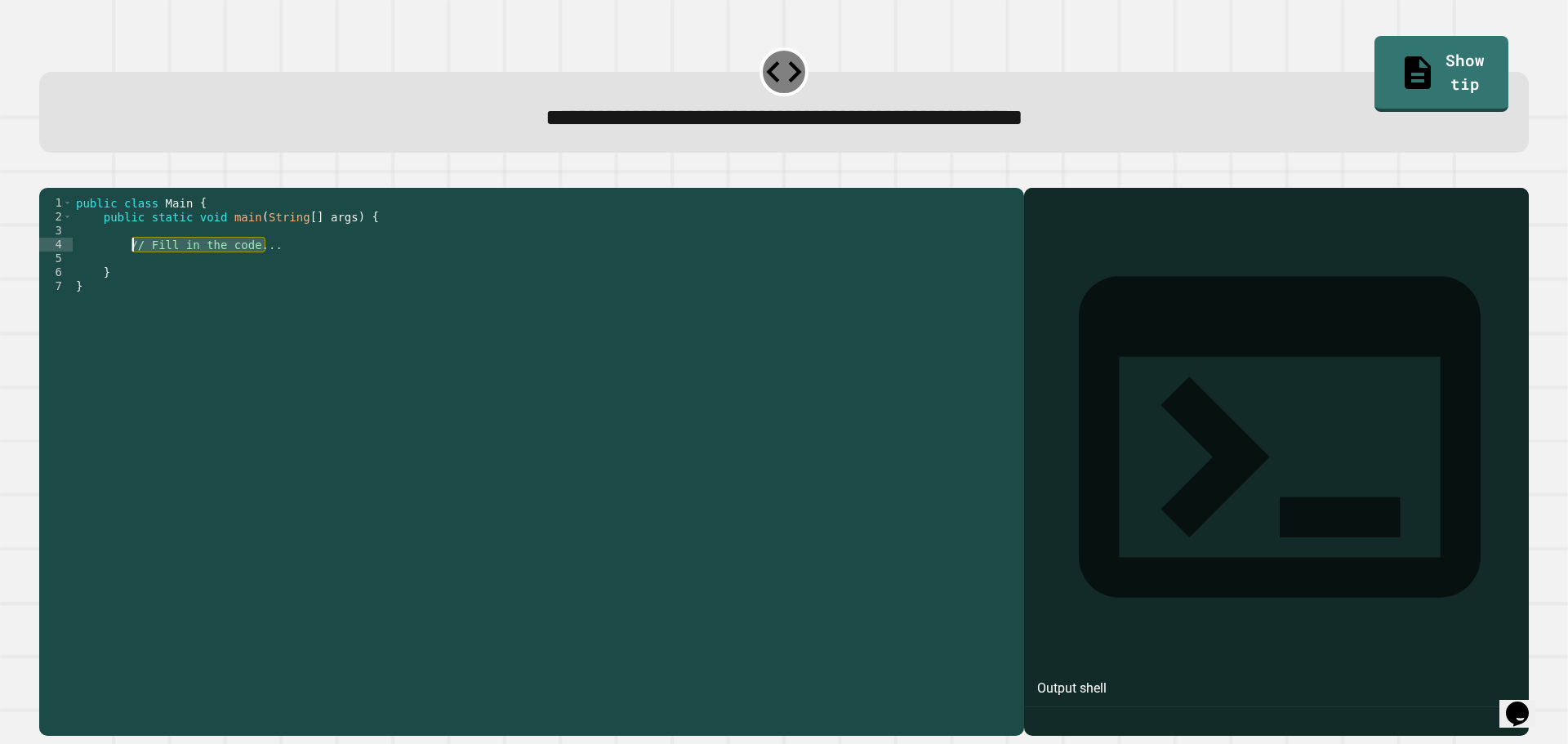
drag, startPoint x: 375, startPoint y: 273, endPoint x: 109, endPoint y: 276, distance: 266.0
click at [119, 275] on div "public class Main { public static void main ( String [ ] args ) { // Fill in th…" at bounding box center [544, 446] width 943 height 500
type textarea "**********"
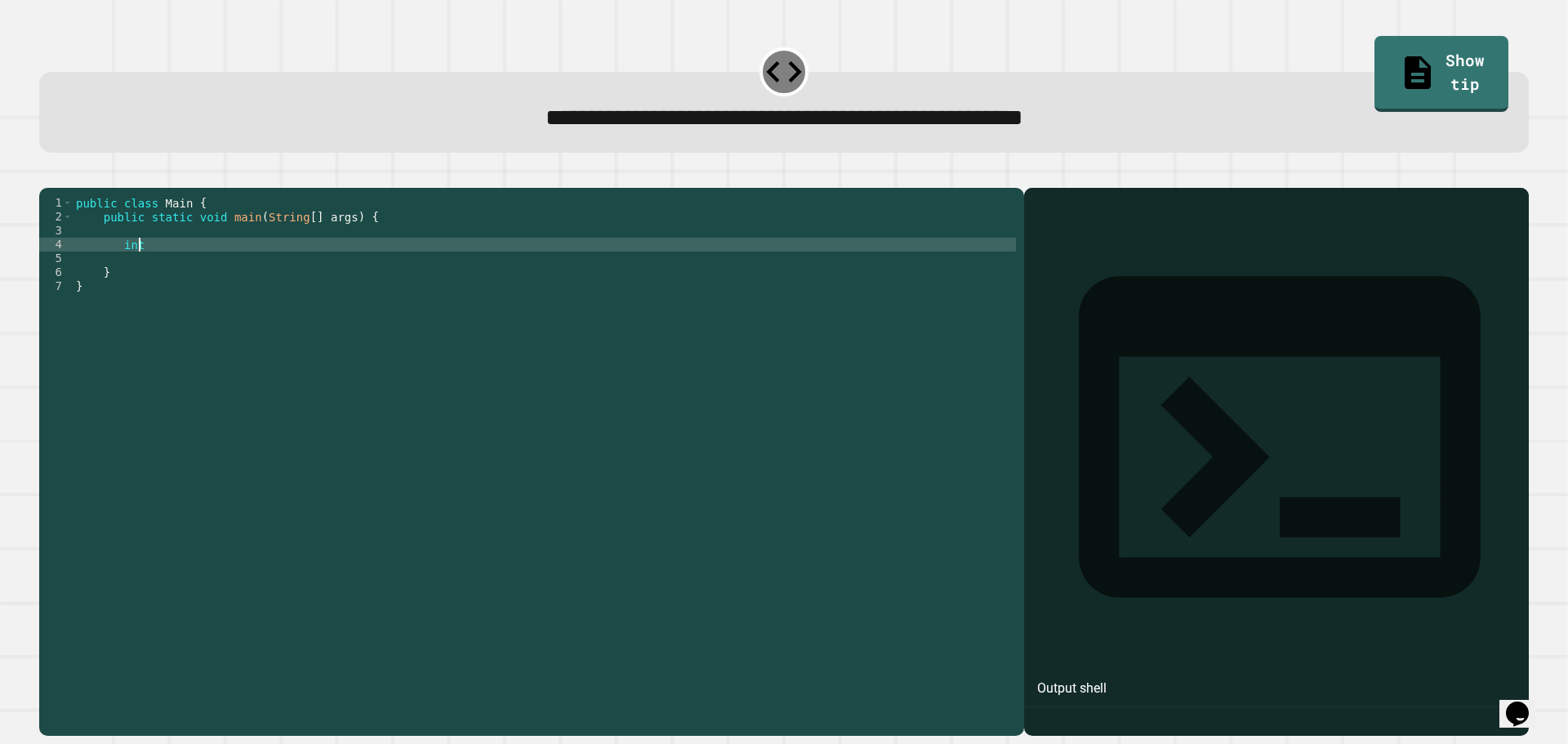
scroll to position [0, 4]
type textarea "**********"
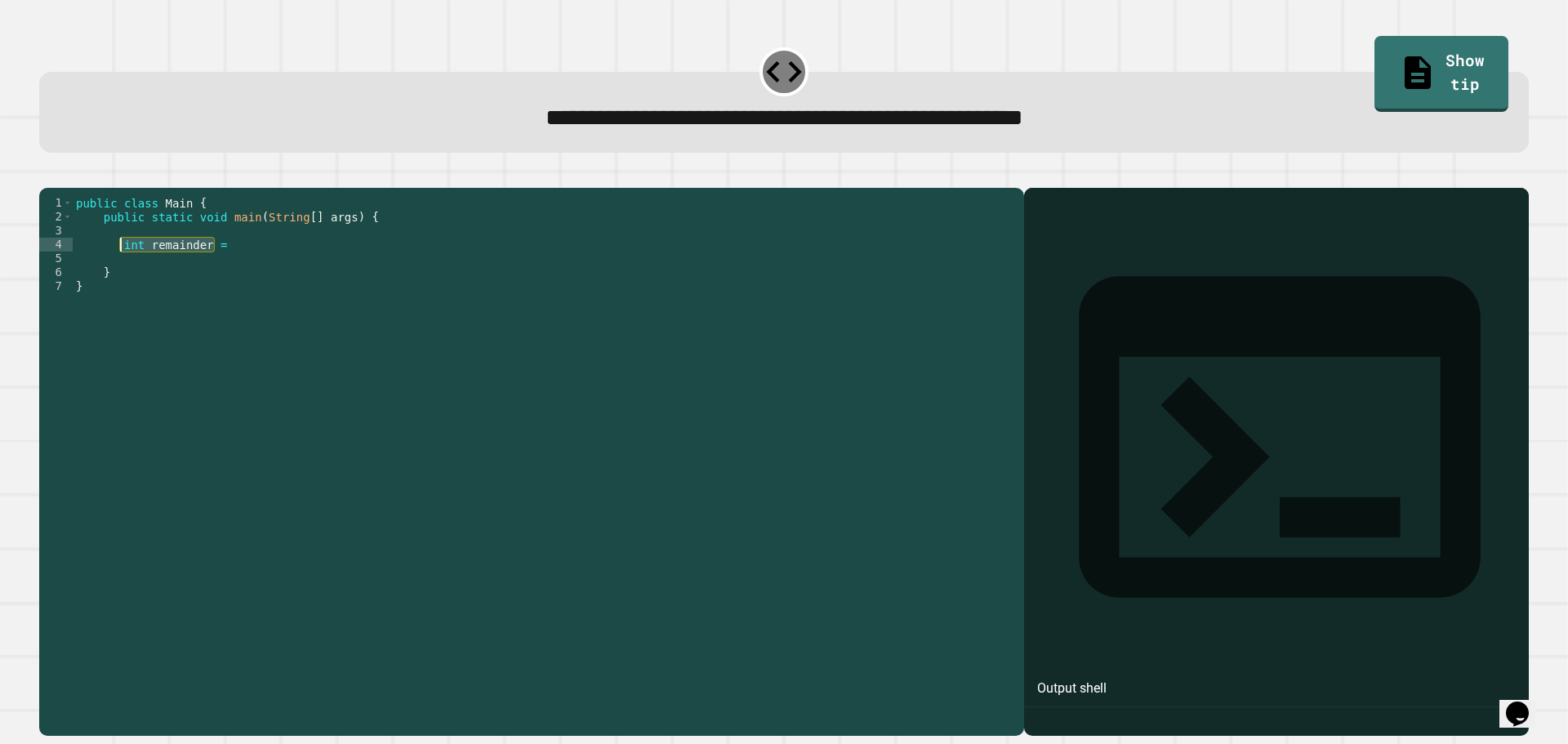
drag, startPoint x: 244, startPoint y: 274, endPoint x: 118, endPoint y: 263, distance: 126.5
click at [118, 263] on div "public class Main { public static void main ( String [ ] args ) { int remainder…" at bounding box center [544, 446] width 943 height 500
type textarea "**********"
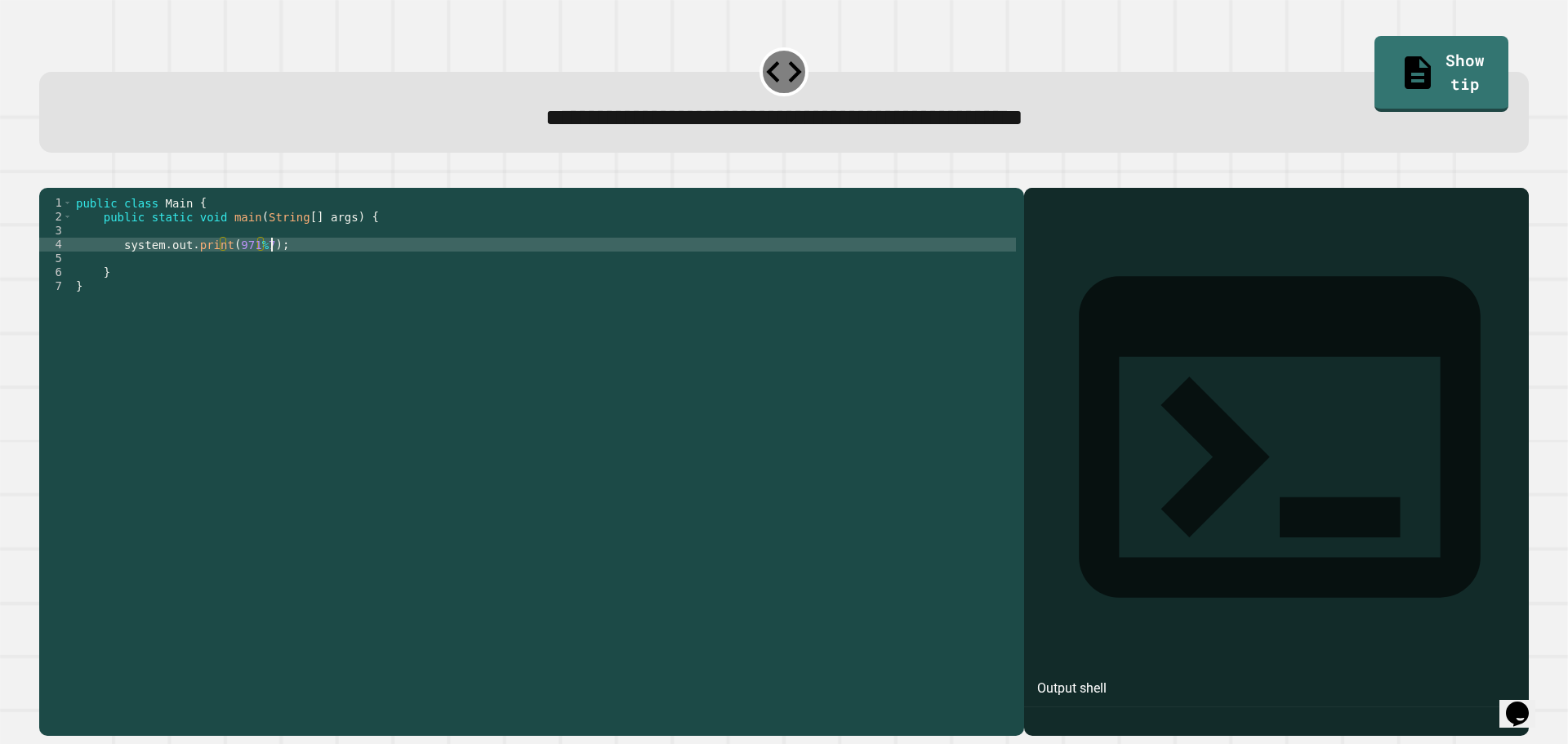
scroll to position [0, 14]
type textarea "**********"
click at [47, 175] on icon "button" at bounding box center [47, 175] width 0 height 0
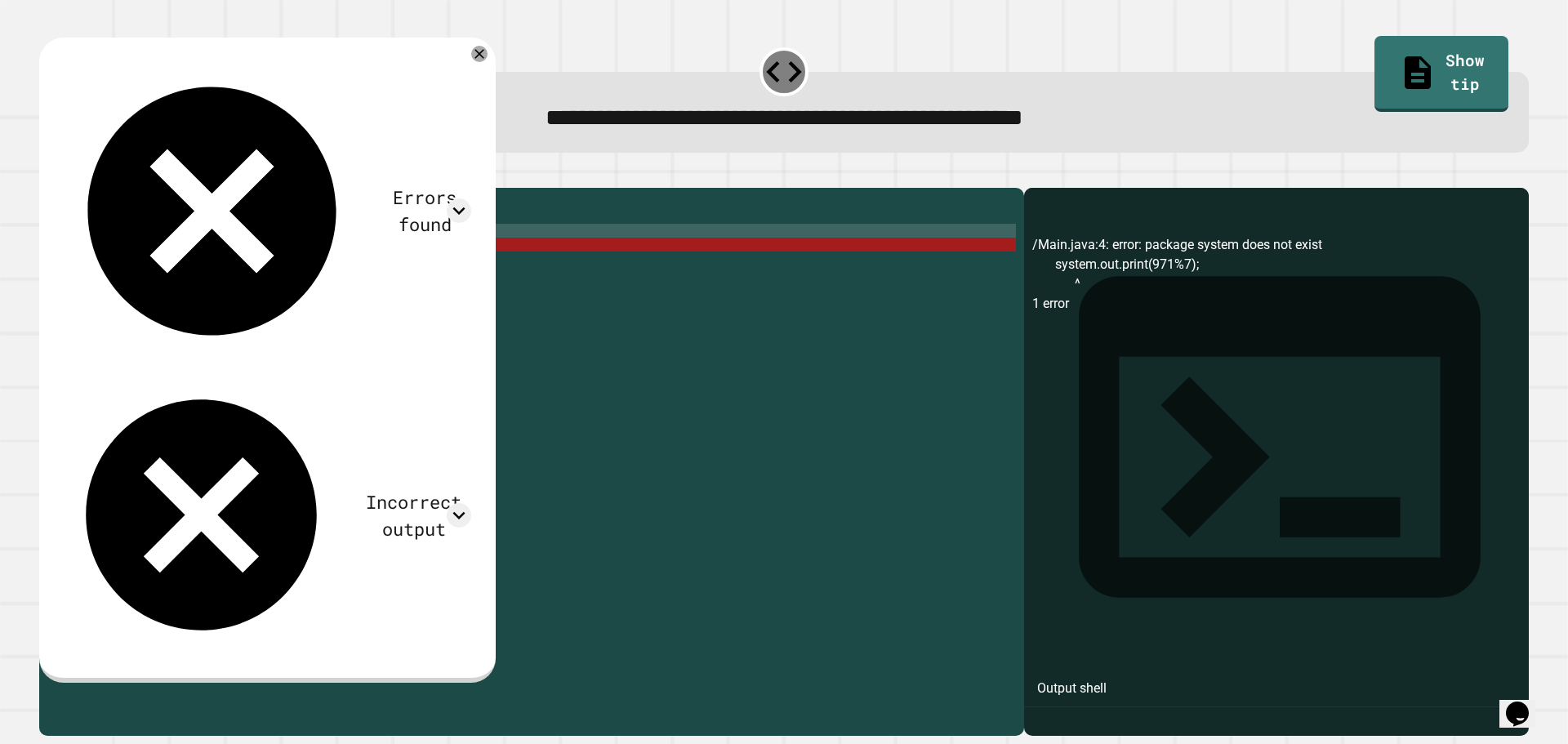
click at [225, 261] on div "public class Main { public static void main ( String [ ] args ) { system . out …" at bounding box center [544, 446] width 943 height 500
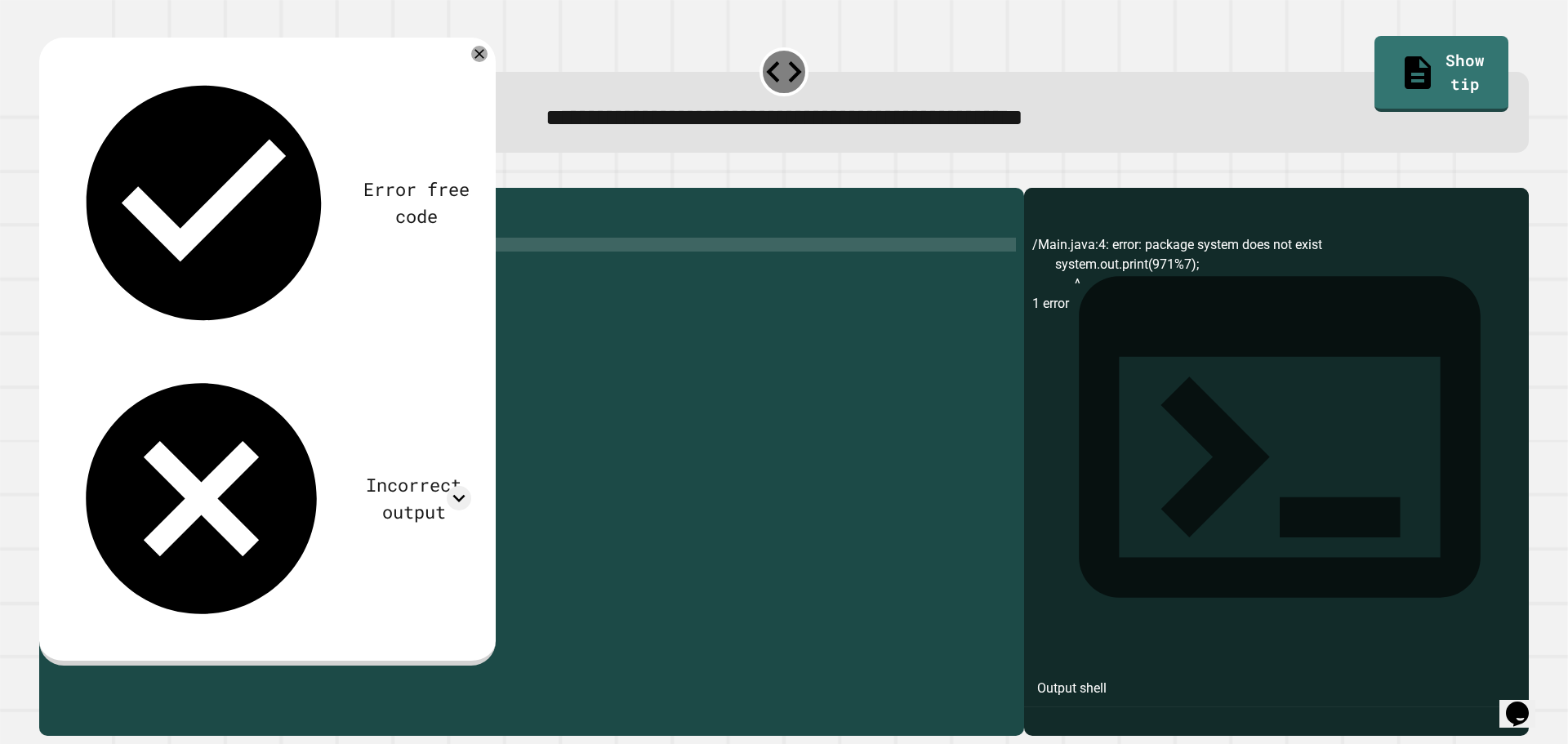
scroll to position [0, 12]
click at [243, 280] on div "public class Main { public static void main ( String [ ] args ) { int remainder…" at bounding box center [544, 446] width 943 height 500
click at [260, 281] on div "public class Main { public static void main ( String [ ] args ) { int remainder…" at bounding box center [544, 446] width 943 height 500
drag, startPoint x: 259, startPoint y: 282, endPoint x: 245, endPoint y: 283, distance: 14.0
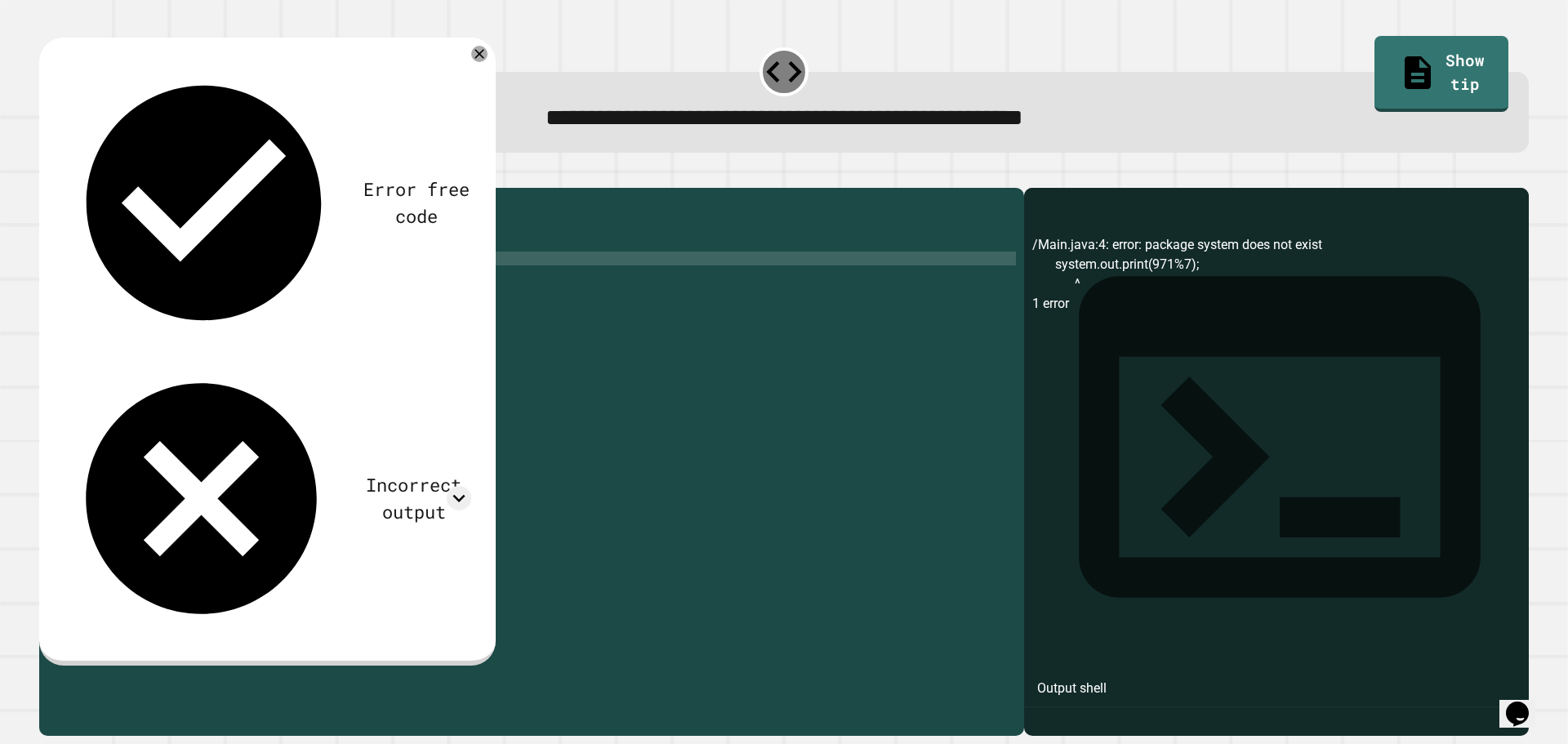
click at [245, 283] on div "public class Main { public static void main ( String [ ] args ) { int remainder…" at bounding box center [544, 446] width 943 height 500
click at [124, 273] on div "public class Main { public static void main ( String [ ] args ) { int remainder…" at bounding box center [544, 446] width 943 height 500
type textarea "**********"
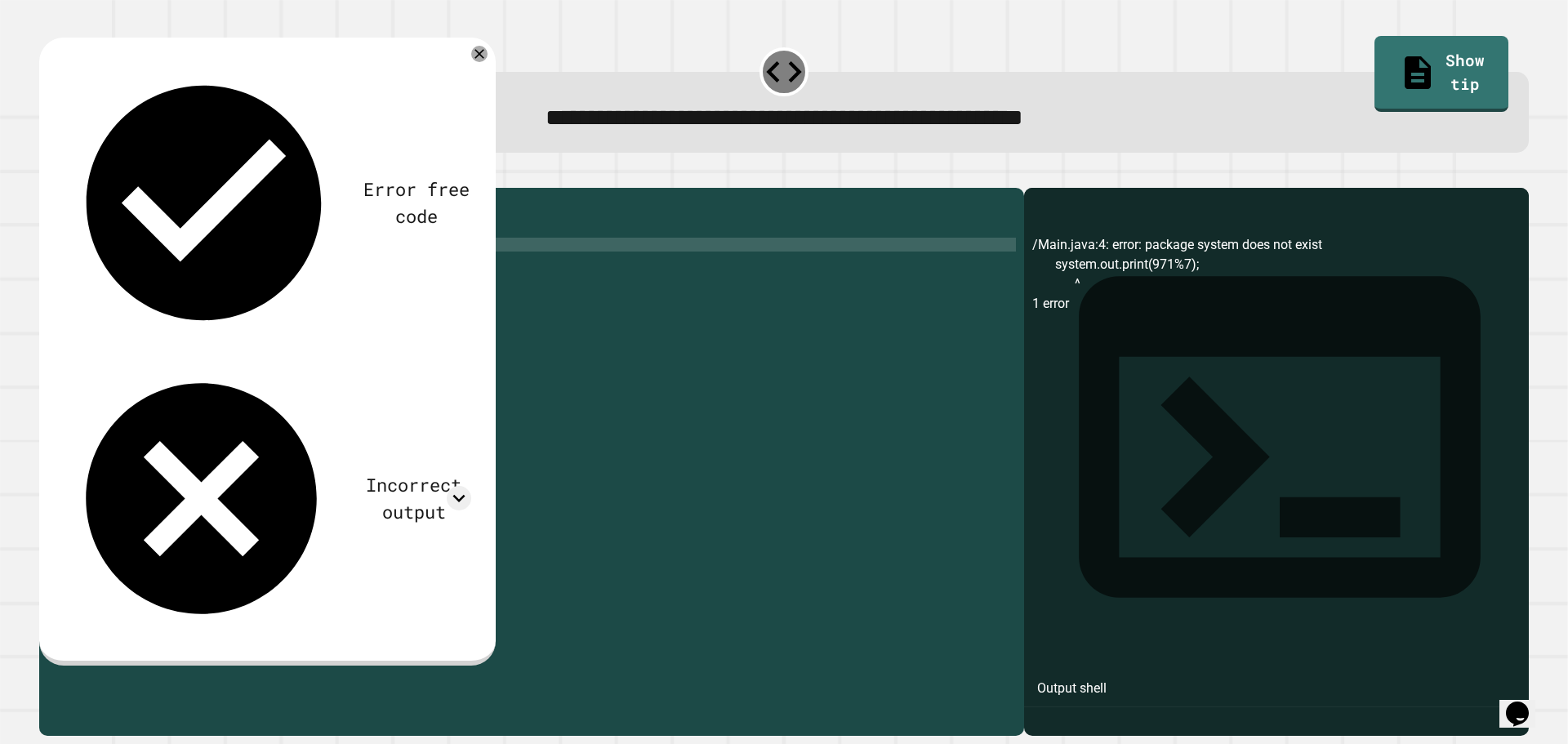
click at [47, 175] on icon "button" at bounding box center [47, 175] width 0 height 0
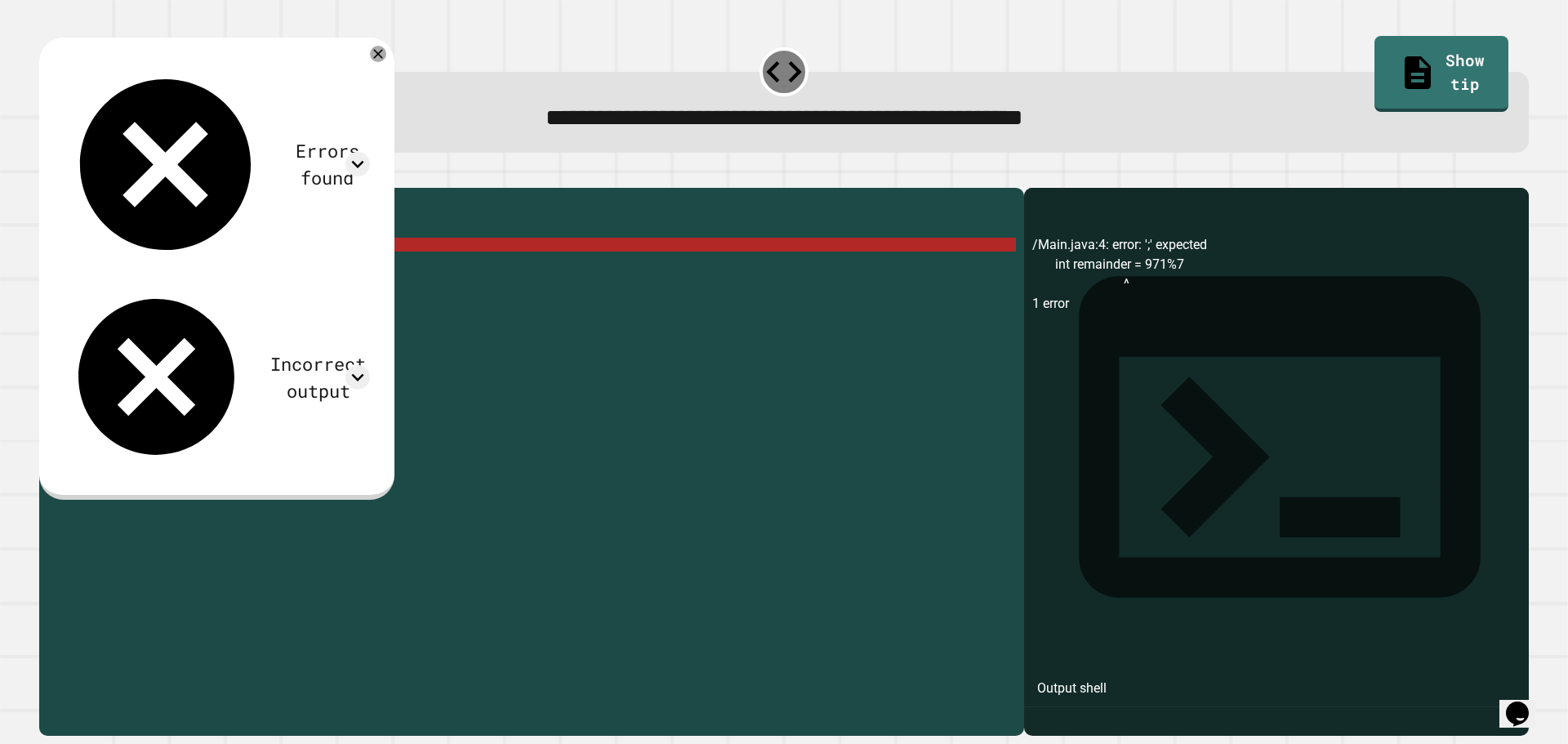
scroll to position [0, 0]
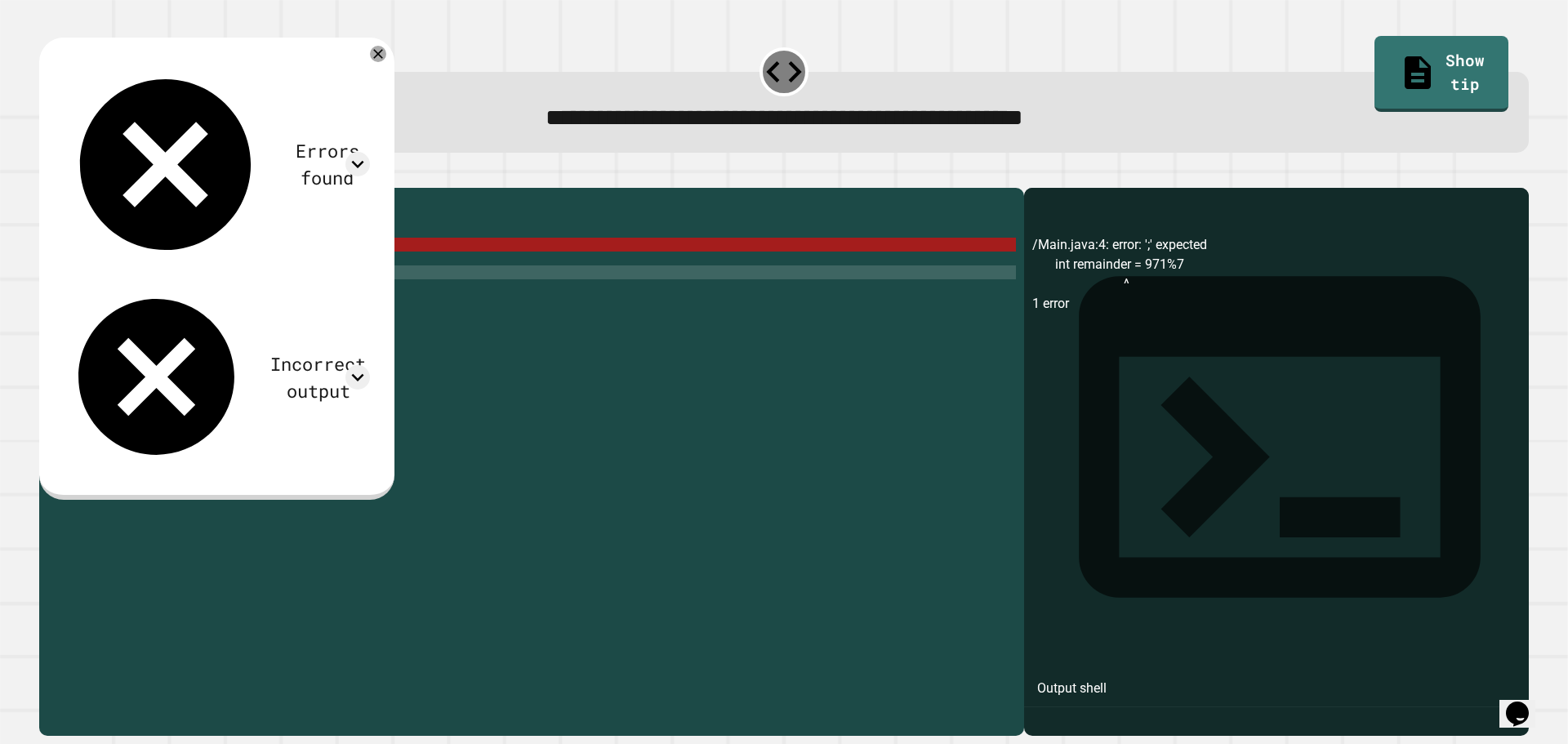
click at [506, 290] on div "public class Main { public static void main ( String [ ] args ) { int remainder…" at bounding box center [544, 446] width 943 height 500
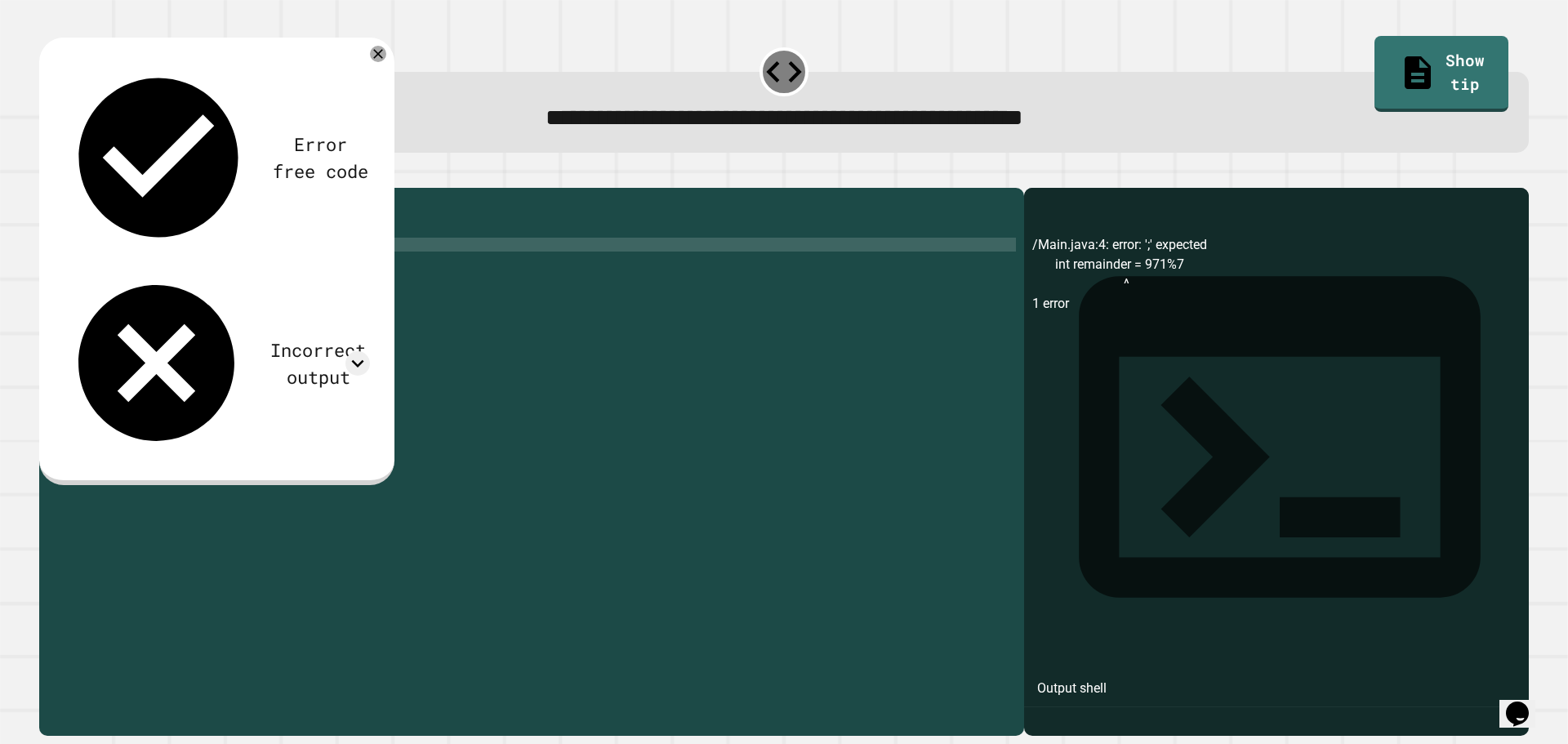
type textarea "***"
click at [47, 175] on icon "button" at bounding box center [47, 175] width 0 height 0
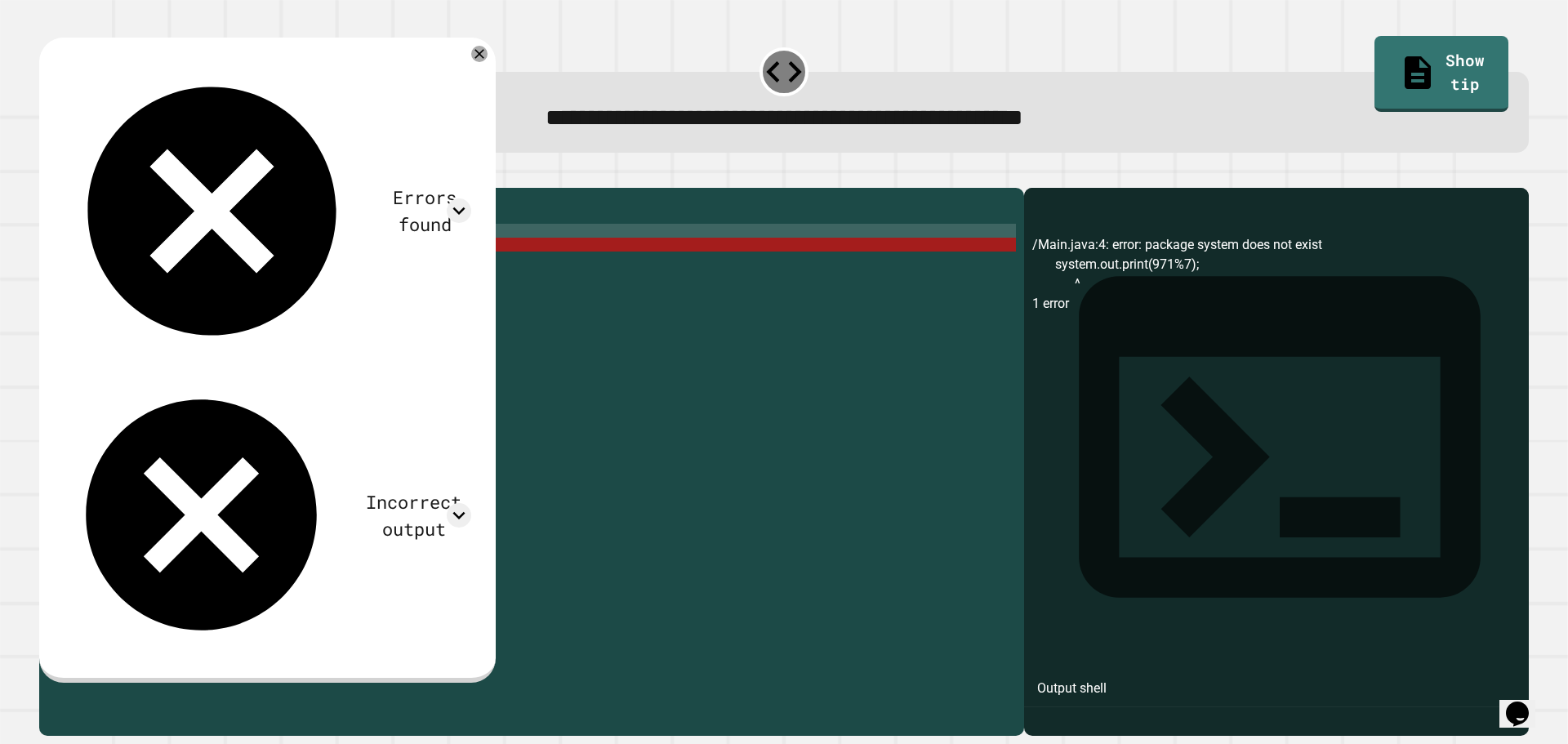
click at [131, 260] on div "public class Main { public static void main ( String [ ] args ) { system . out …" at bounding box center [544, 446] width 943 height 500
type textarea "**********"
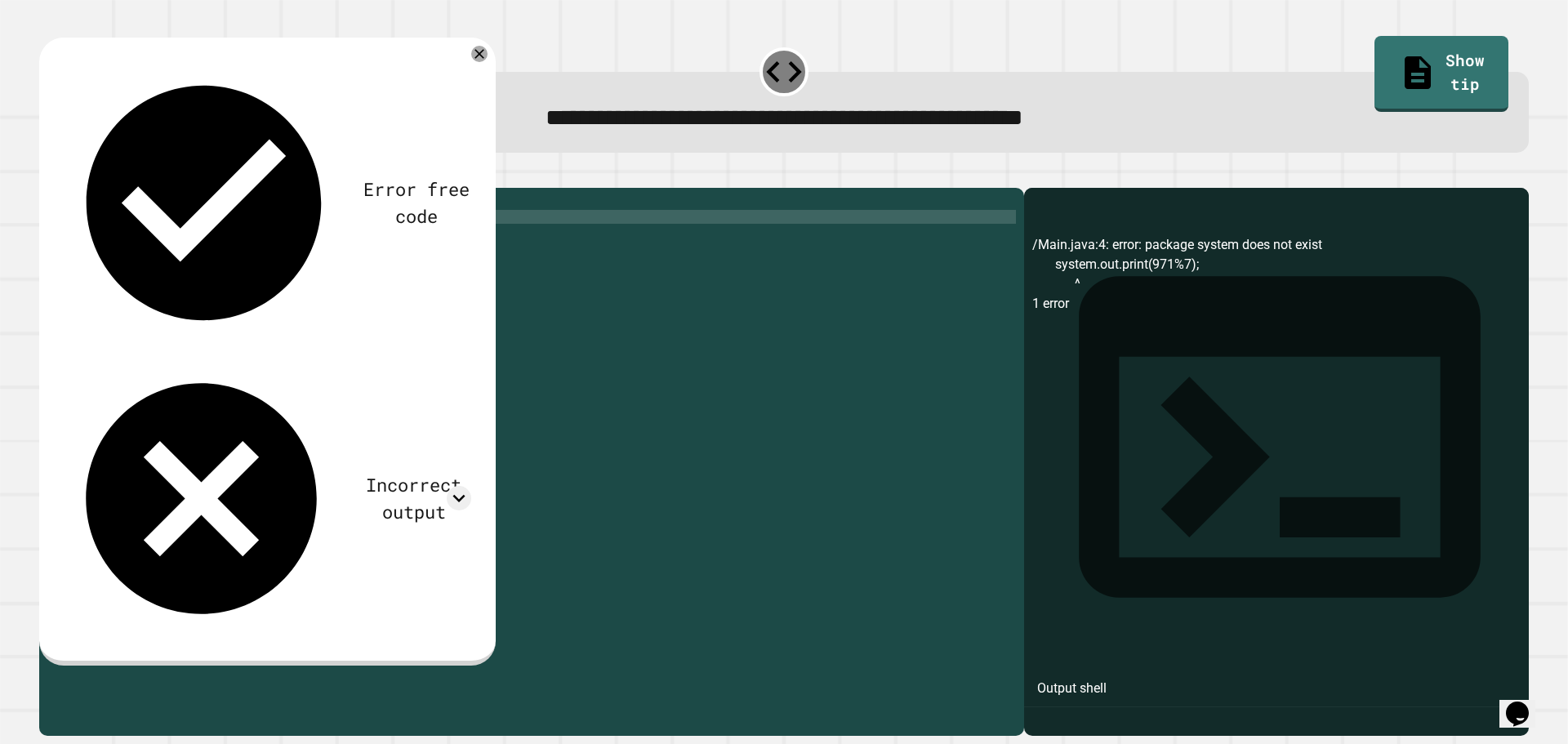
click at [125, 278] on div "public class Main { public static void main ( String [ ] args ) { system . out …" at bounding box center [544, 446] width 943 height 500
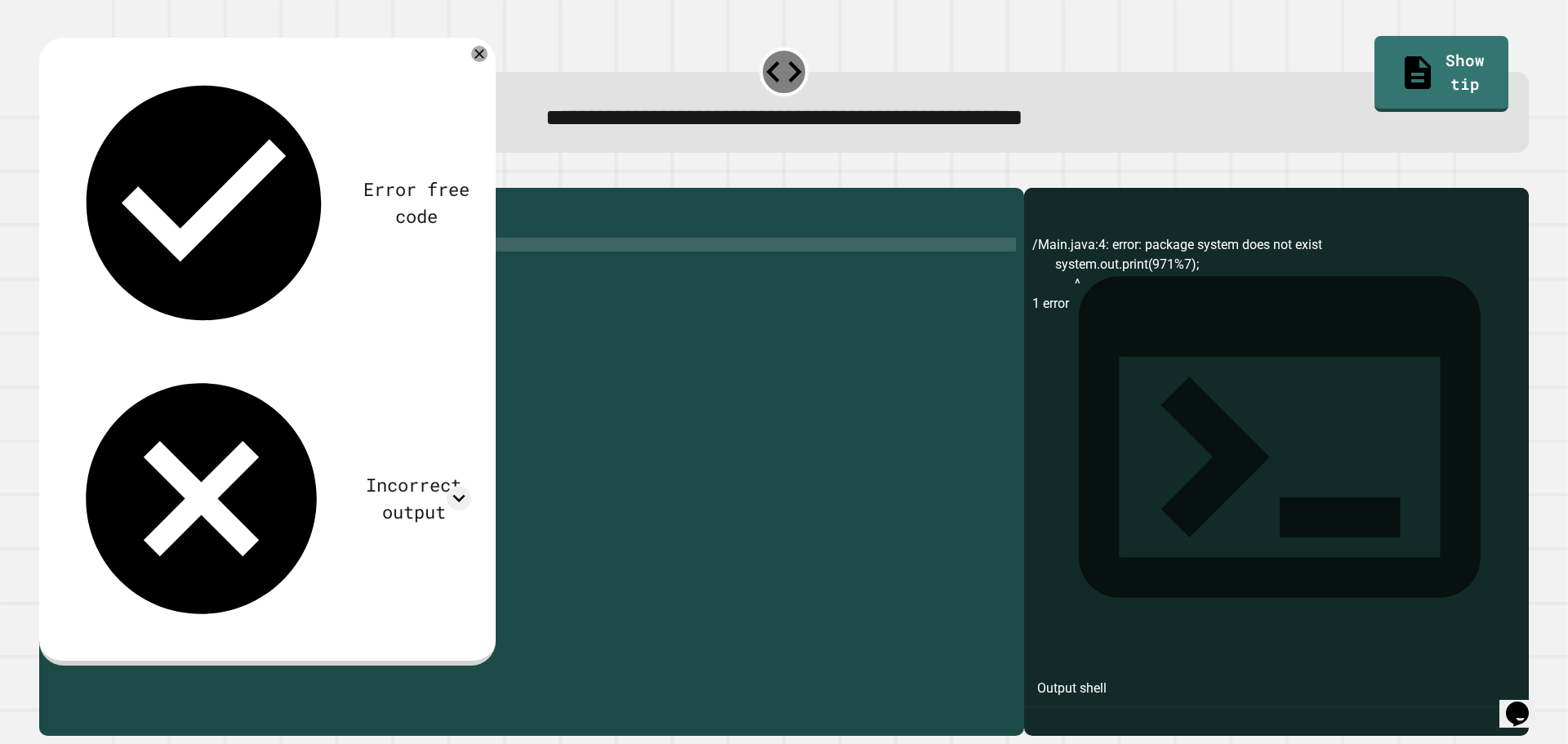
click at [138, 265] on div "public class Main { public static void main ( String [ ] args ) { system . out …" at bounding box center [544, 446] width 943 height 500
type textarea "**********"
click at [47, 175] on icon "button" at bounding box center [47, 175] width 0 height 0
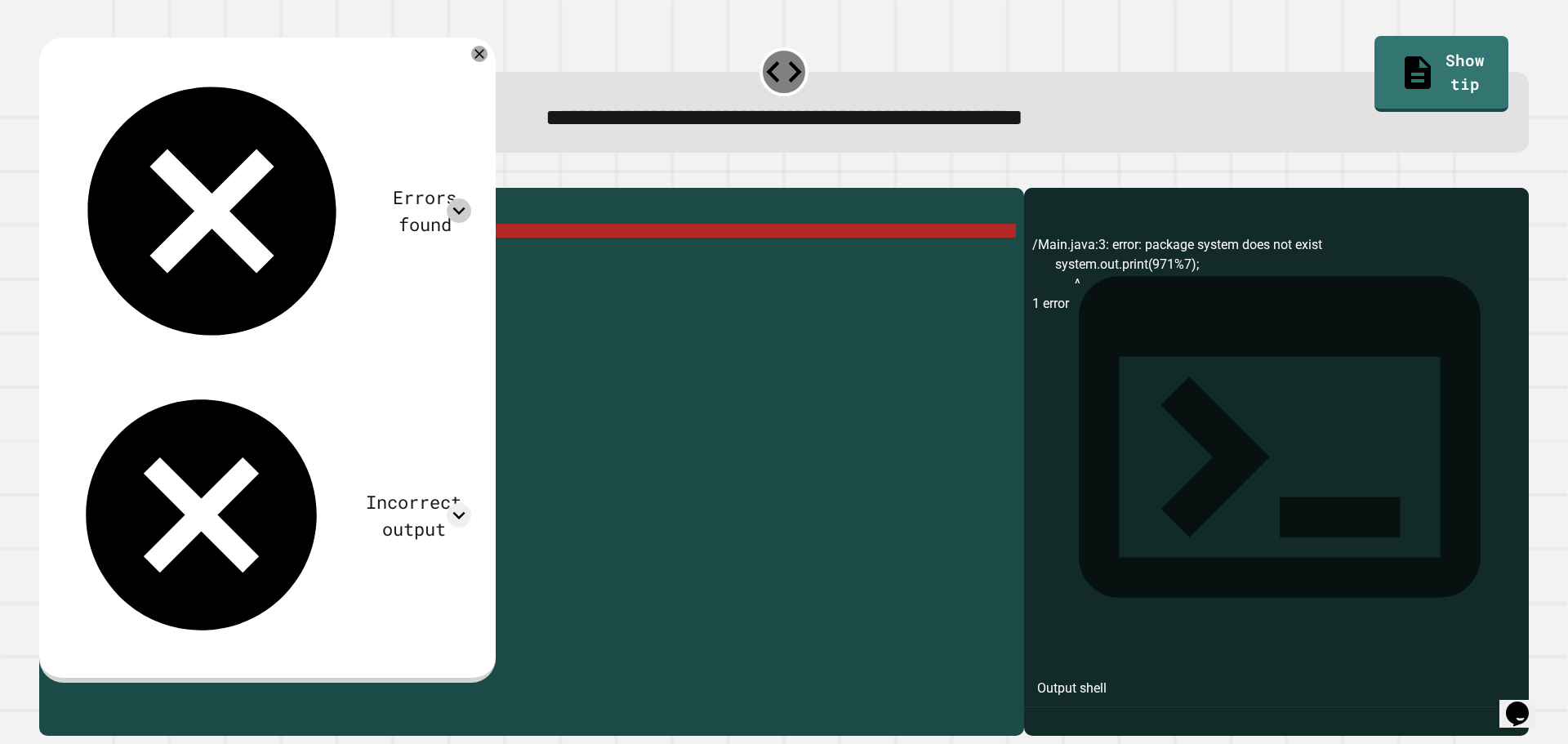
click at [471, 198] on icon at bounding box center [459, 210] width 24 height 24
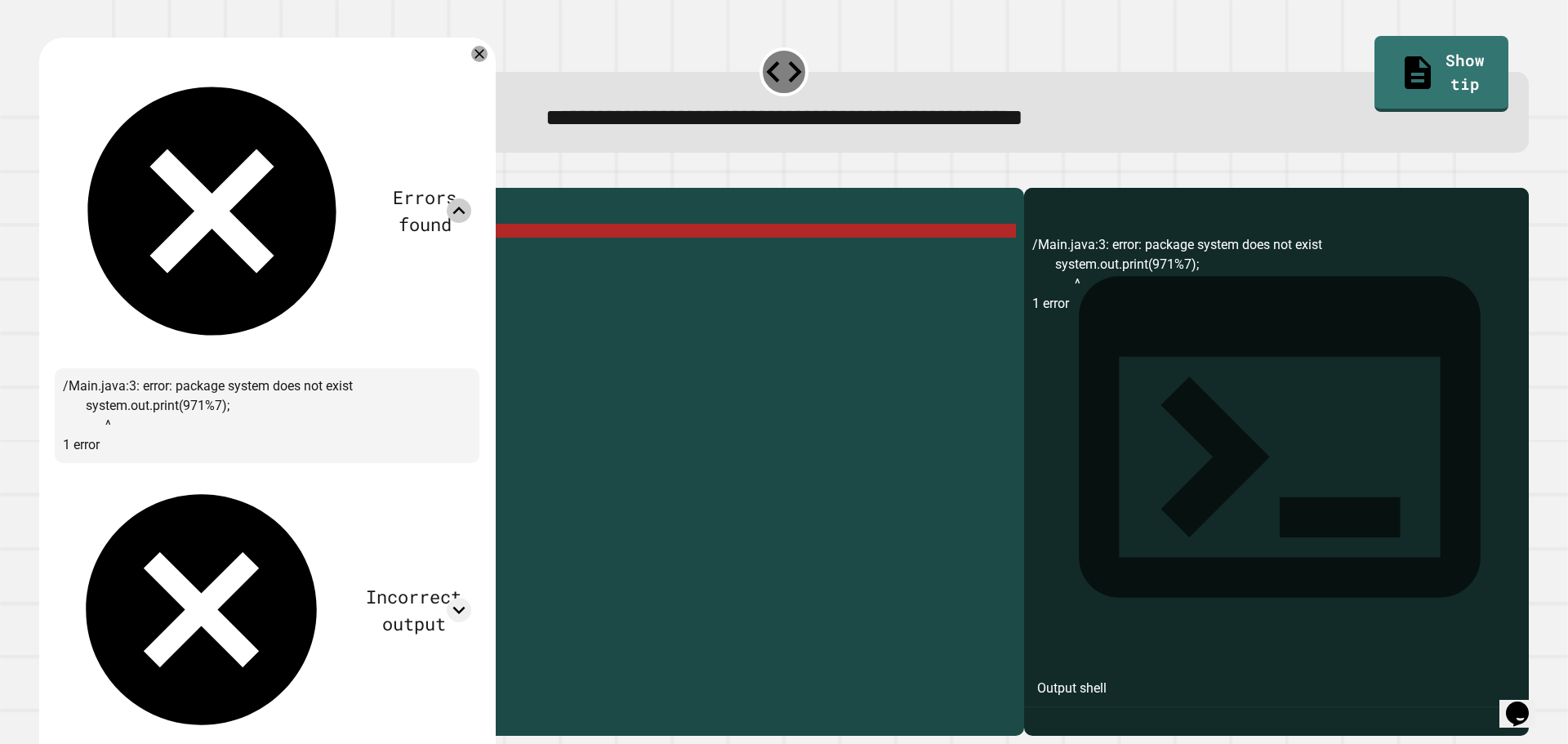
click at [471, 471] on div "Incorrect output" at bounding box center [267, 610] width 408 height 277
click at [471, 598] on div at bounding box center [459, 610] width 24 height 24
click at [581, 280] on div "public class Main { public static void main ( String [ ] args ) { system . out …" at bounding box center [544, 446] width 943 height 500
click at [471, 598] on icon at bounding box center [459, 610] width 24 height 24
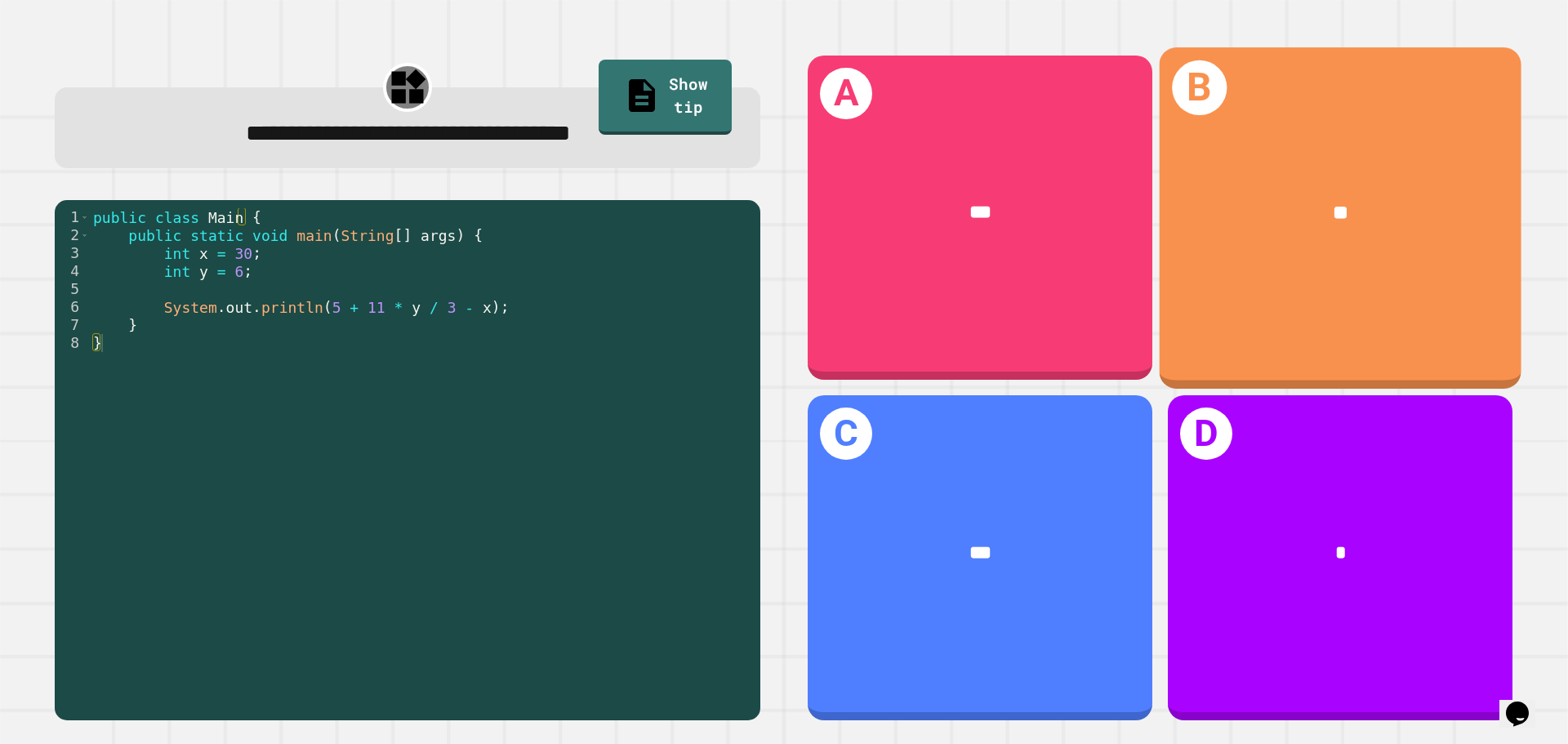
click at [1264, 183] on div "**" at bounding box center [1341, 213] width 362 height 109
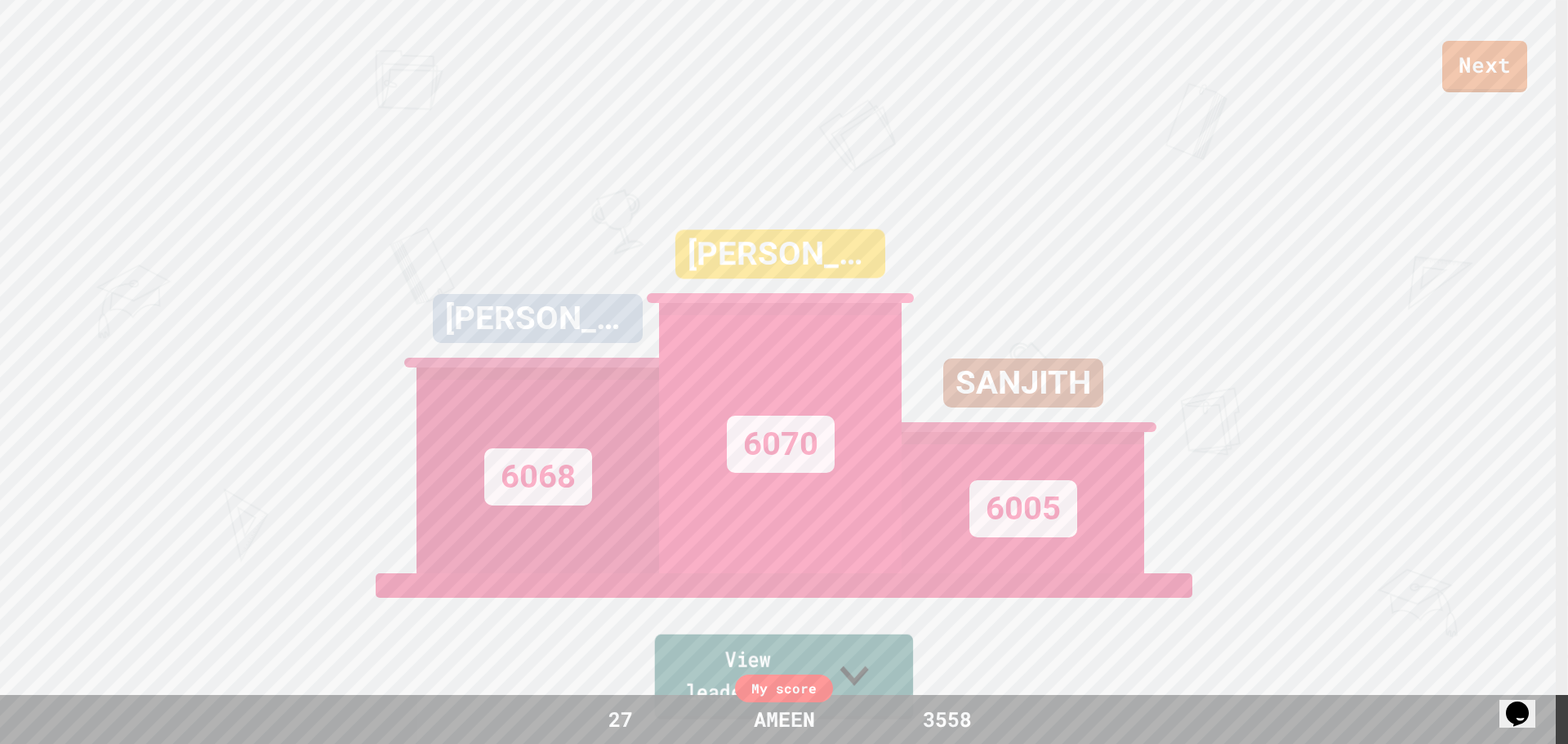
click at [858, 690] on link "View leaderboard" at bounding box center [784, 677] width 258 height 85
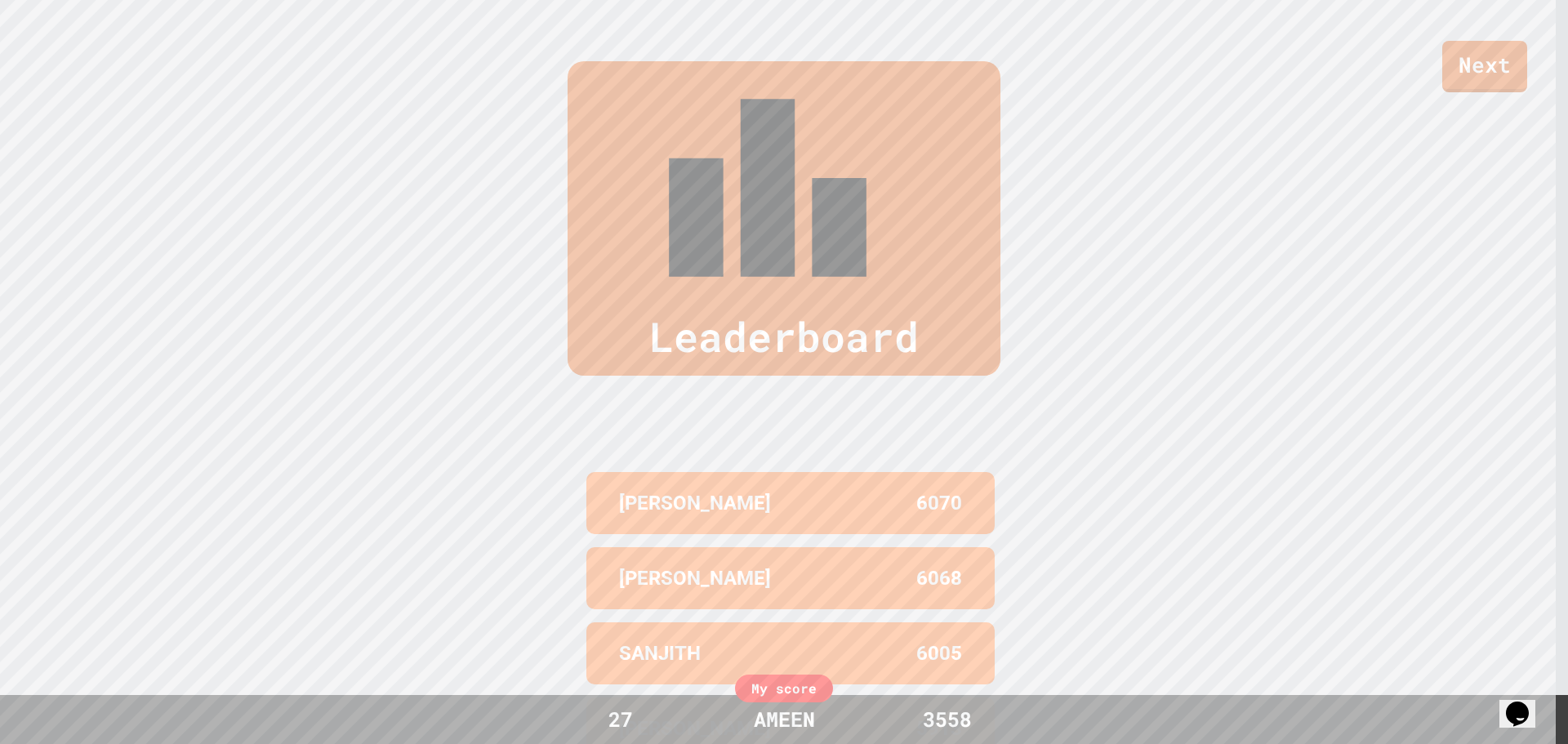
scroll to position [751, 0]
click at [854, 476] on div "[PERSON_NAME] 6070 [PERSON_NAME] 6068 [PERSON_NAME] 6005 [PERSON_NAME] 5913 [PE…" at bounding box center [784, 651] width 408 height 375
click at [770, 681] on div "My score" at bounding box center [784, 688] width 98 height 28
